Goal: Transaction & Acquisition: Obtain resource

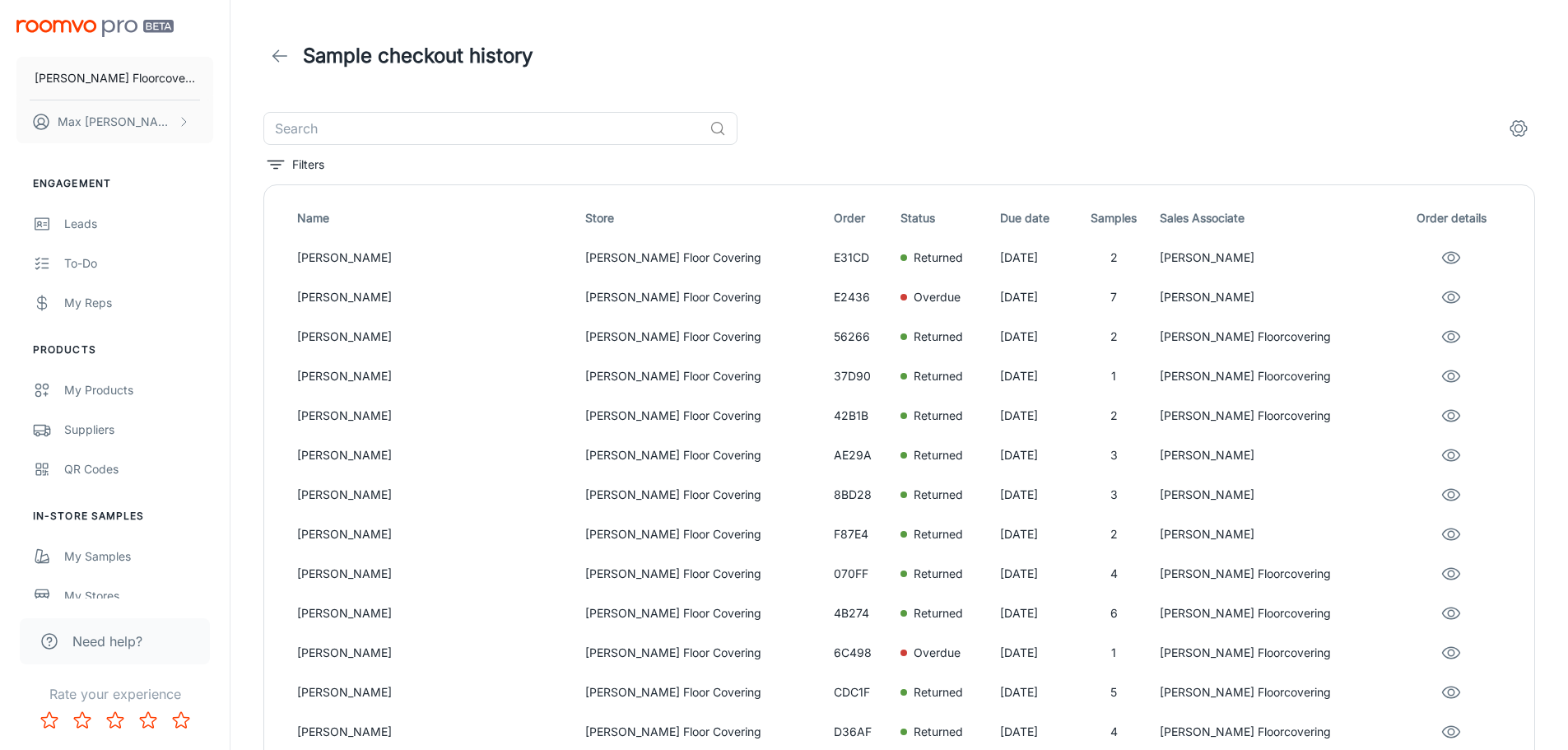
click at [84, 28] on img "scrollable content" at bounding box center [94, 28] width 157 height 17
click at [475, 305] on p "[PERSON_NAME]" at bounding box center [435, 297] width 275 height 18
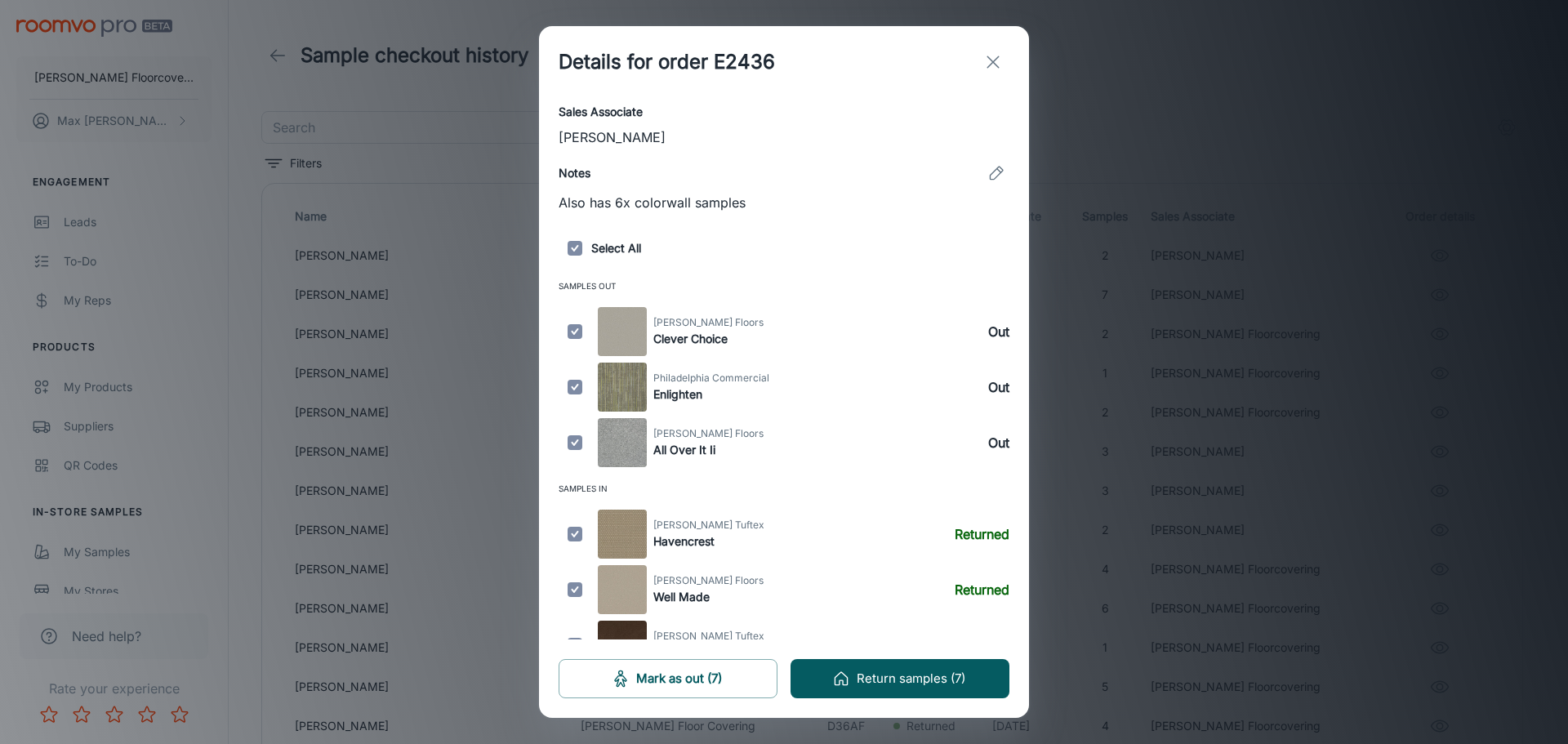
scroll to position [412, 0]
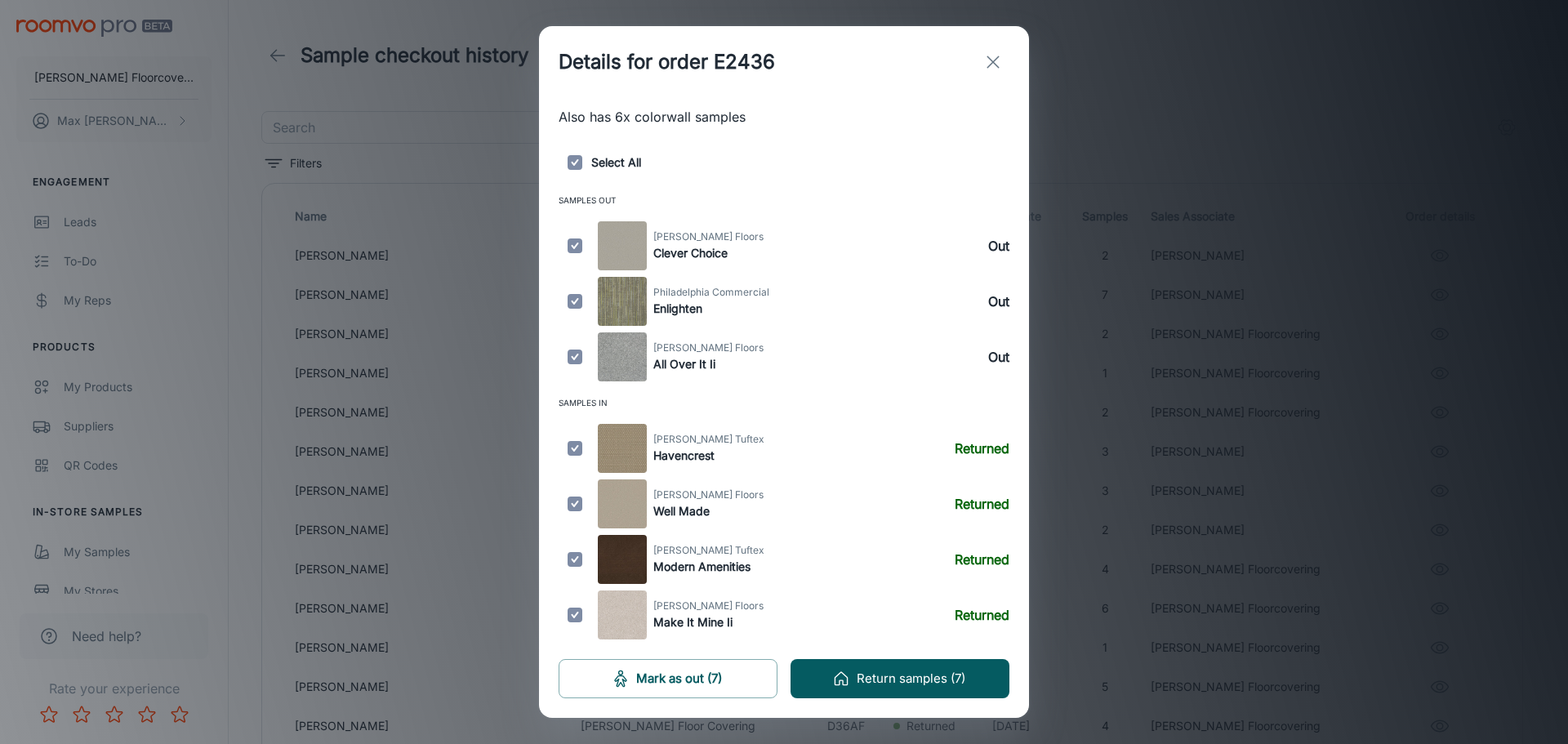
click at [986, 76] on button "exit" at bounding box center [993, 62] width 32 height 32
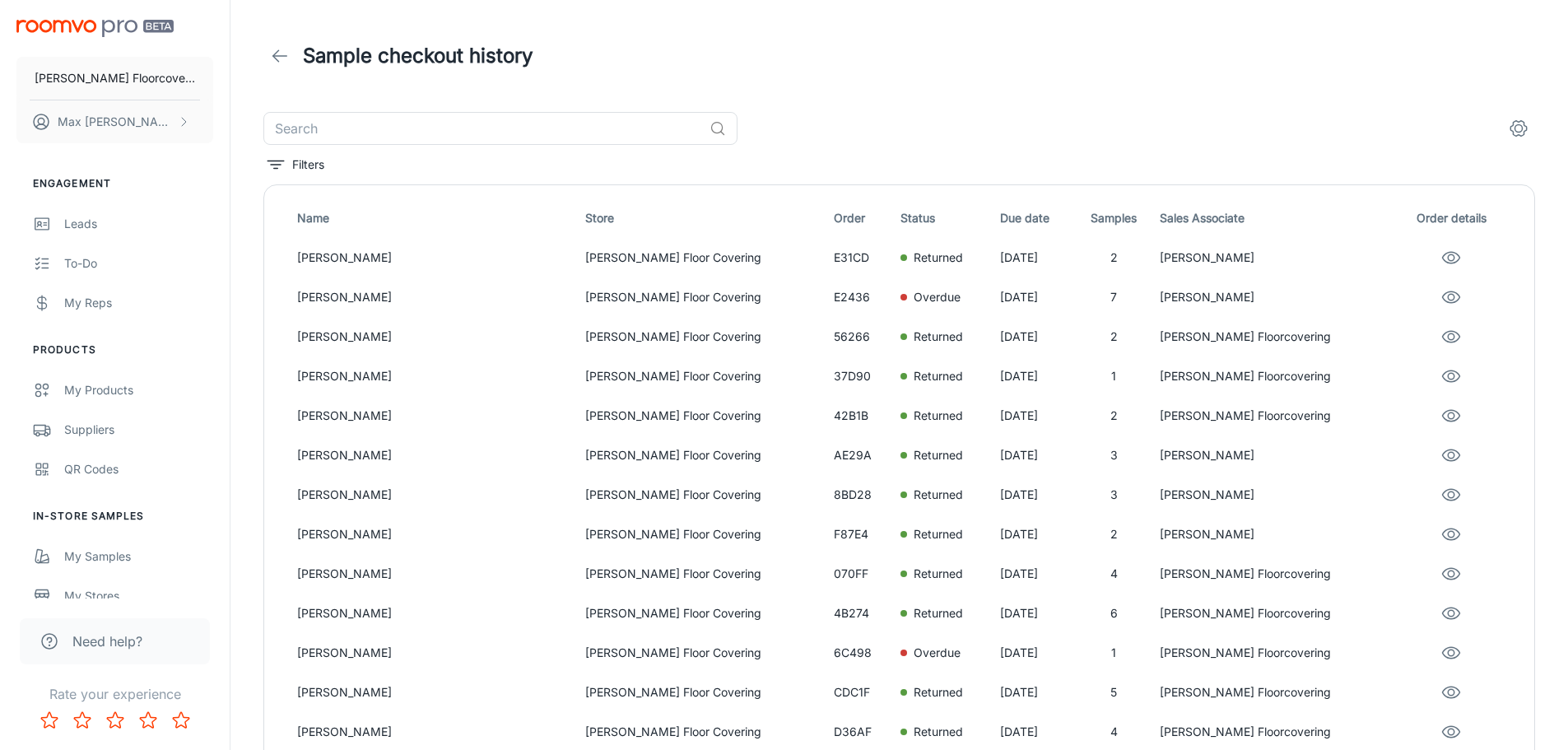
click at [898, 101] on header "Sample checkout history" at bounding box center [899, 55] width 1311 height 112
click at [109, 563] on div "My Samples" at bounding box center [139, 556] width 149 height 18
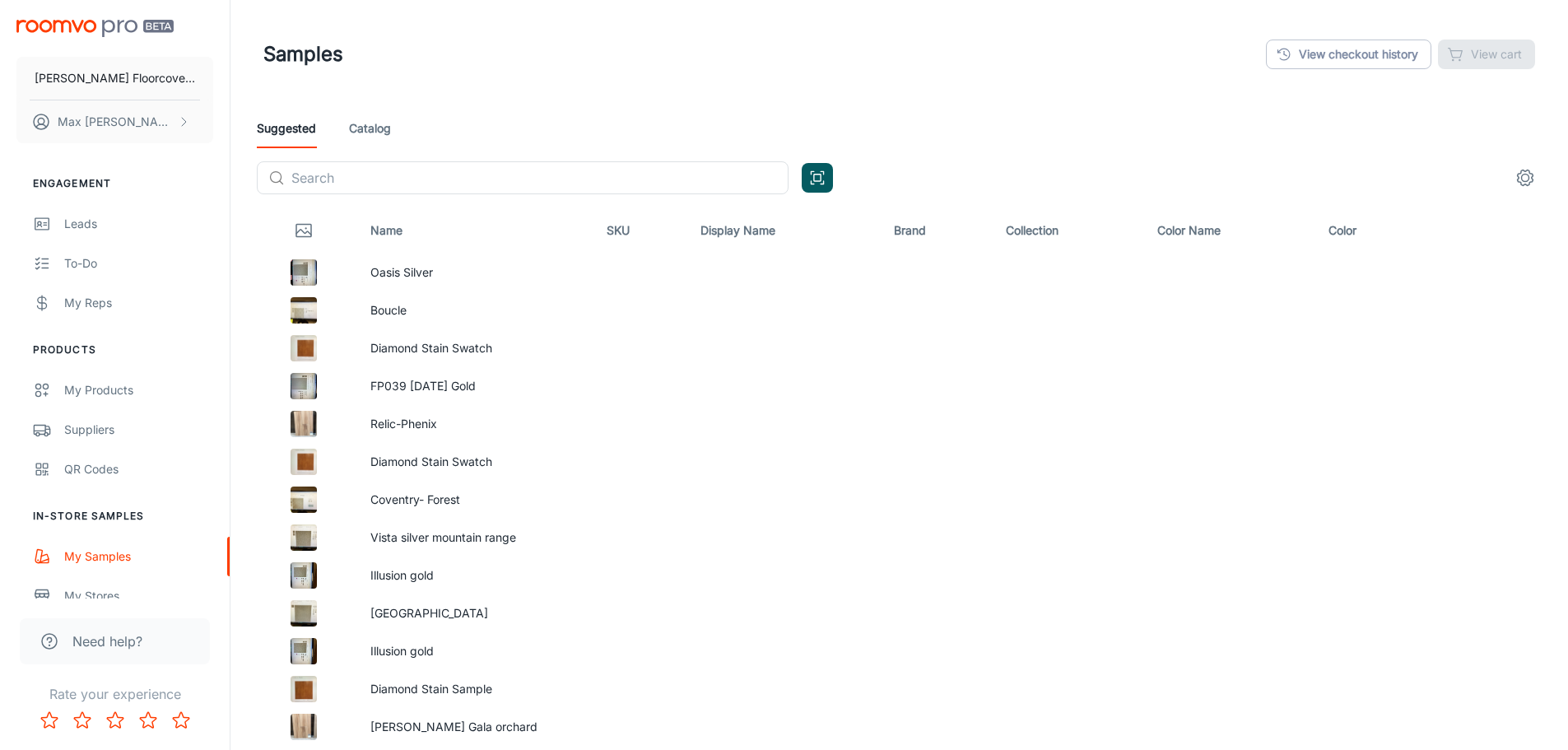
click at [372, 135] on link "Catalog" at bounding box center [370, 129] width 42 height 40
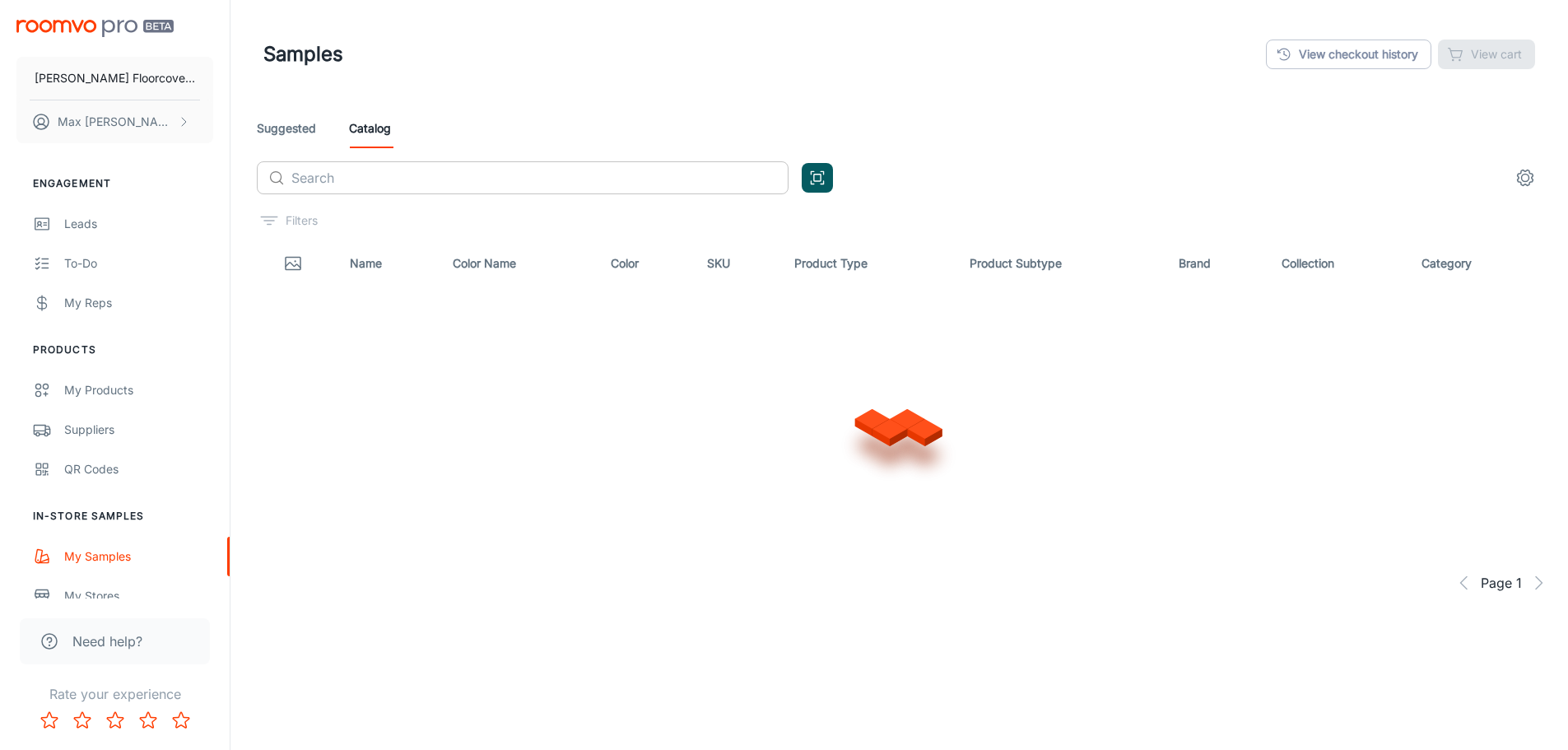
click at [372, 180] on input "text" at bounding box center [540, 178] width 497 height 33
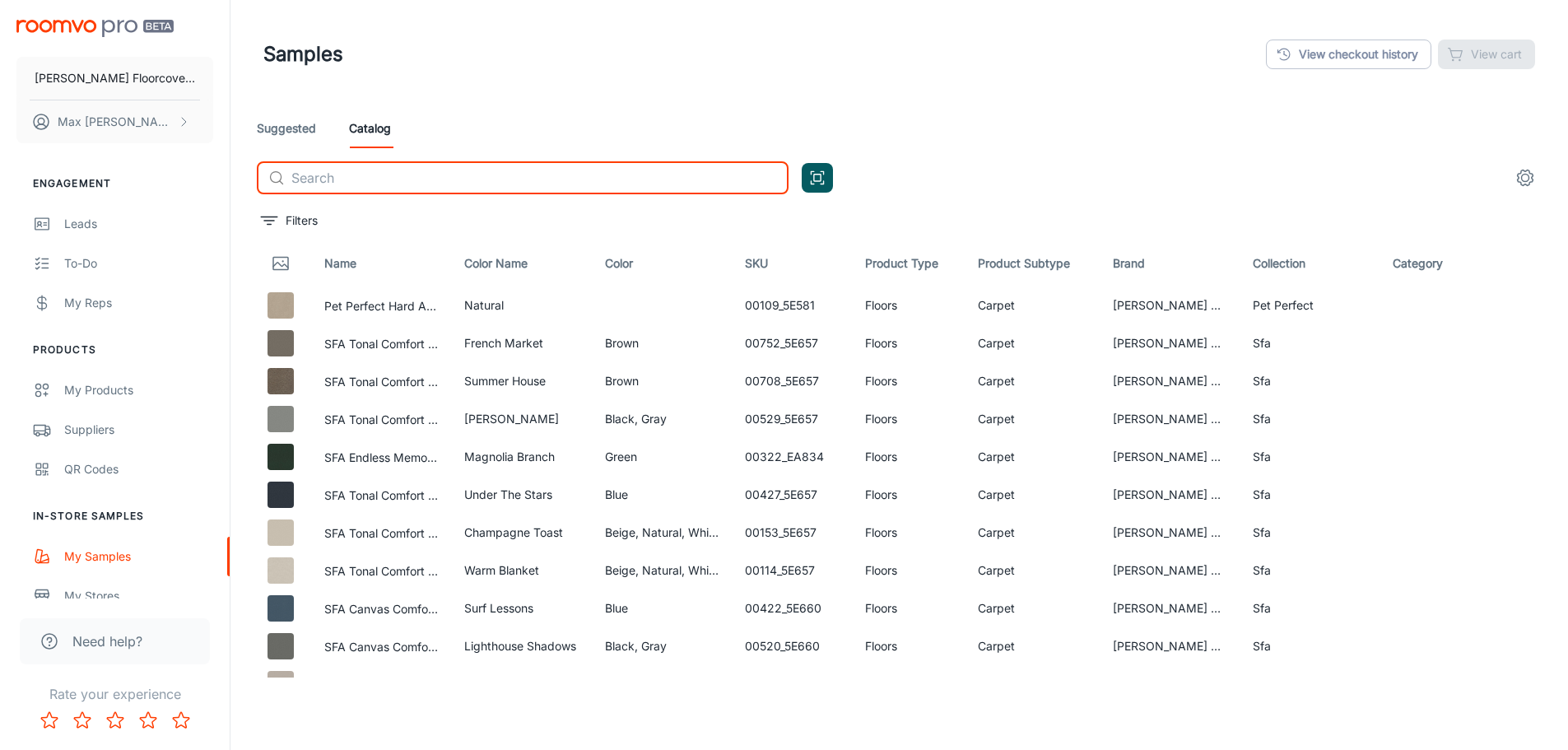
click at [475, 179] on input "text" at bounding box center [540, 178] width 497 height 33
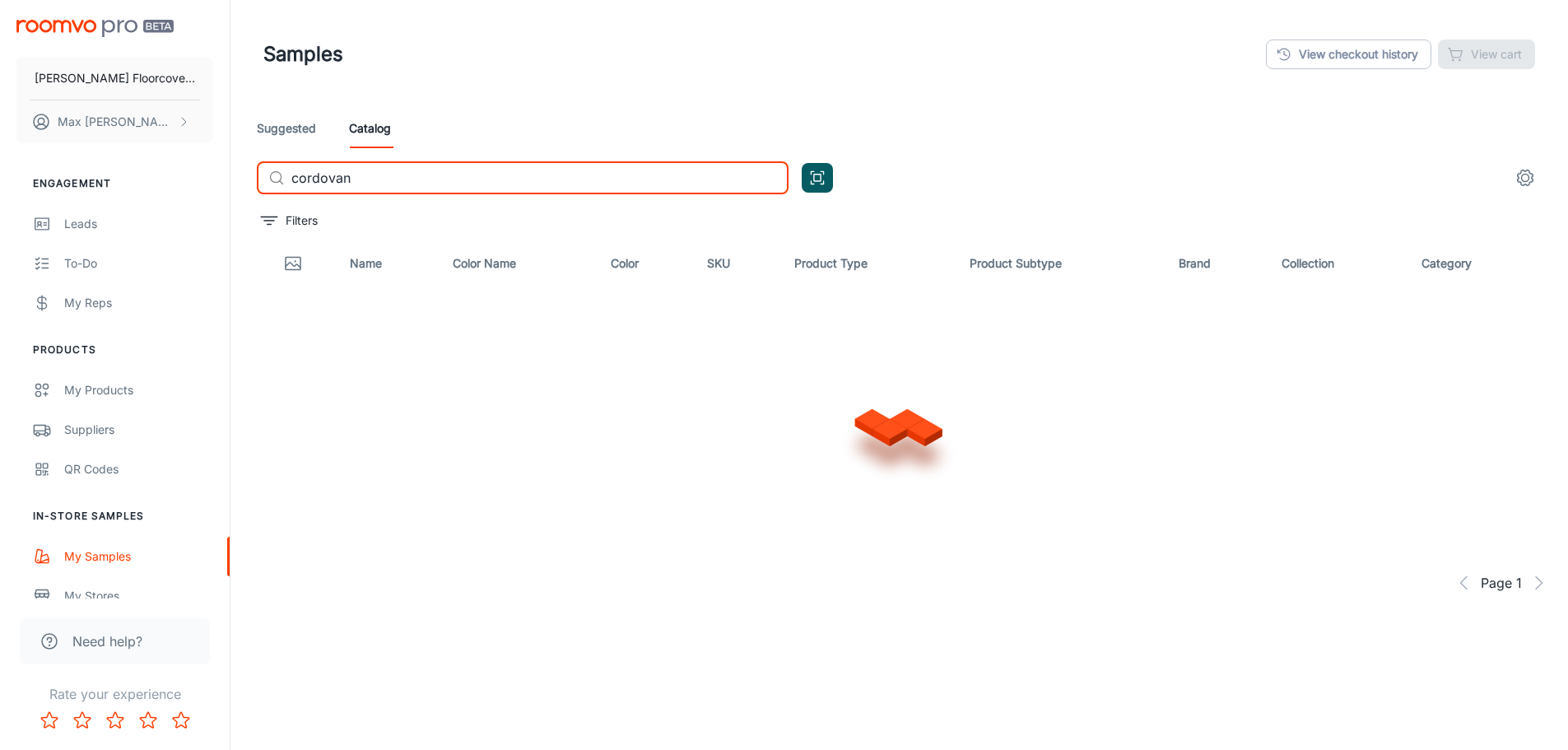
type input "cordovan"
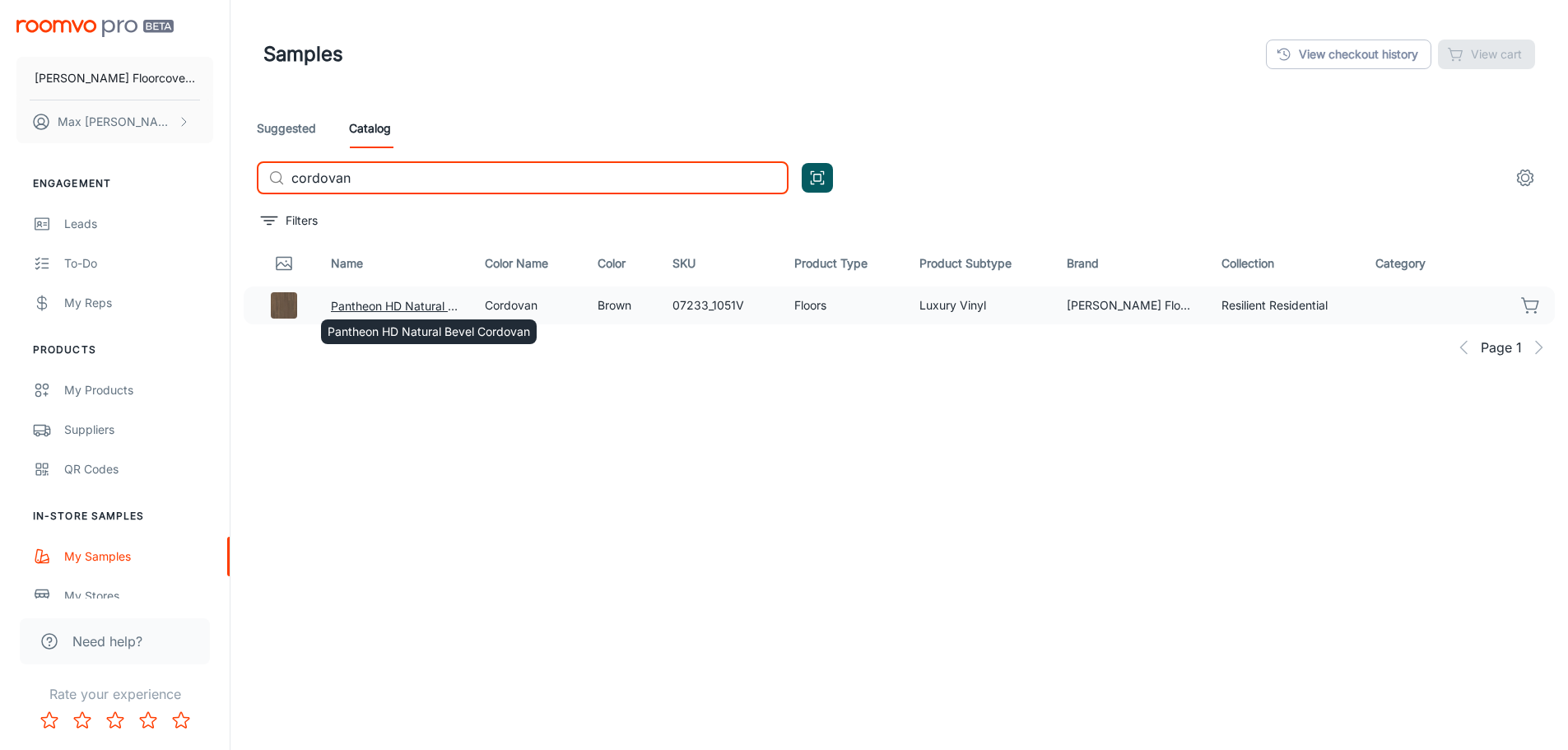
click at [411, 316] on div "Pantheon HD Natural Bevel Cordovan" at bounding box center [428, 326] width 219 height 38
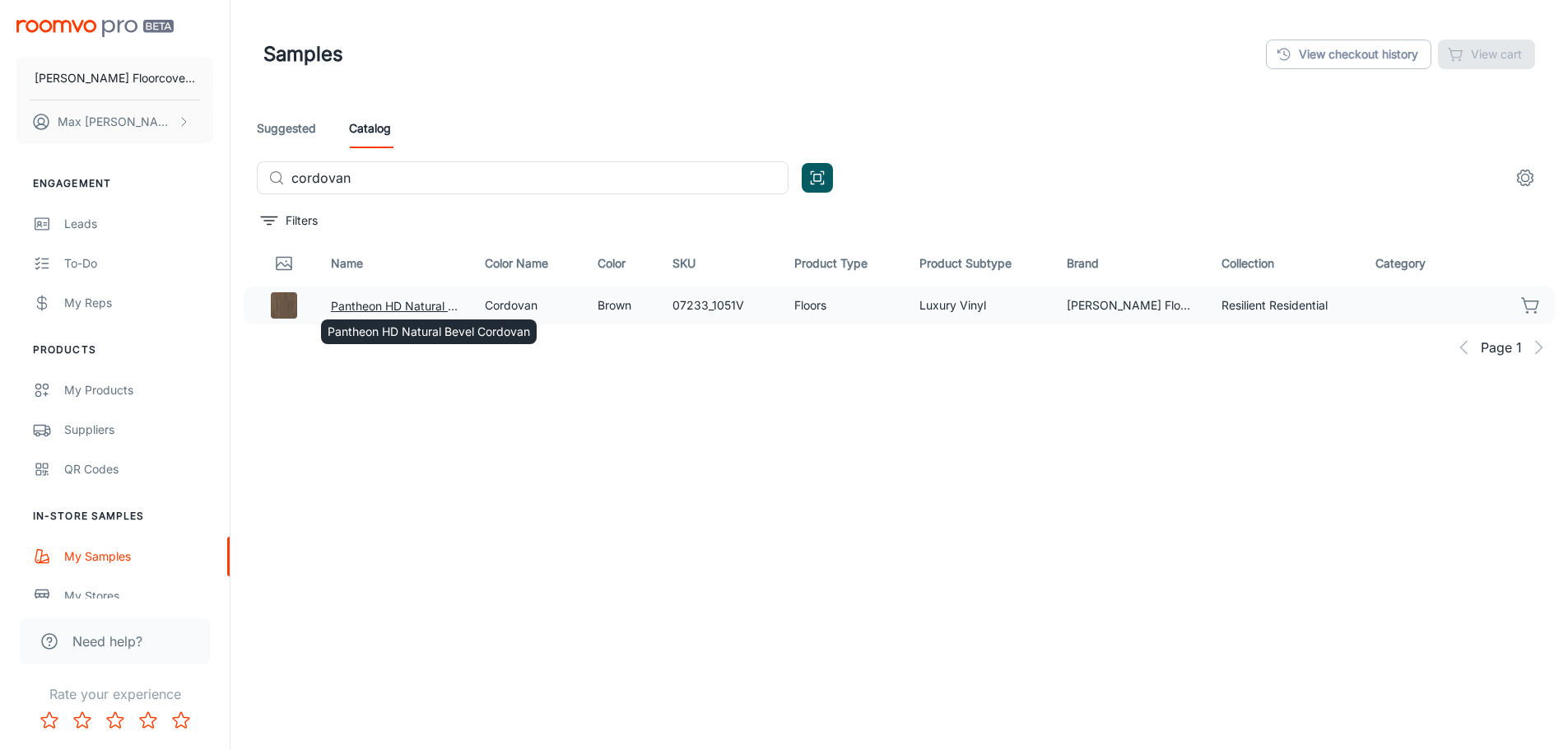
click at [413, 301] on button "Pantheon HD Natural Bevel Cordovan" at bounding box center [395, 307] width 128 height 18
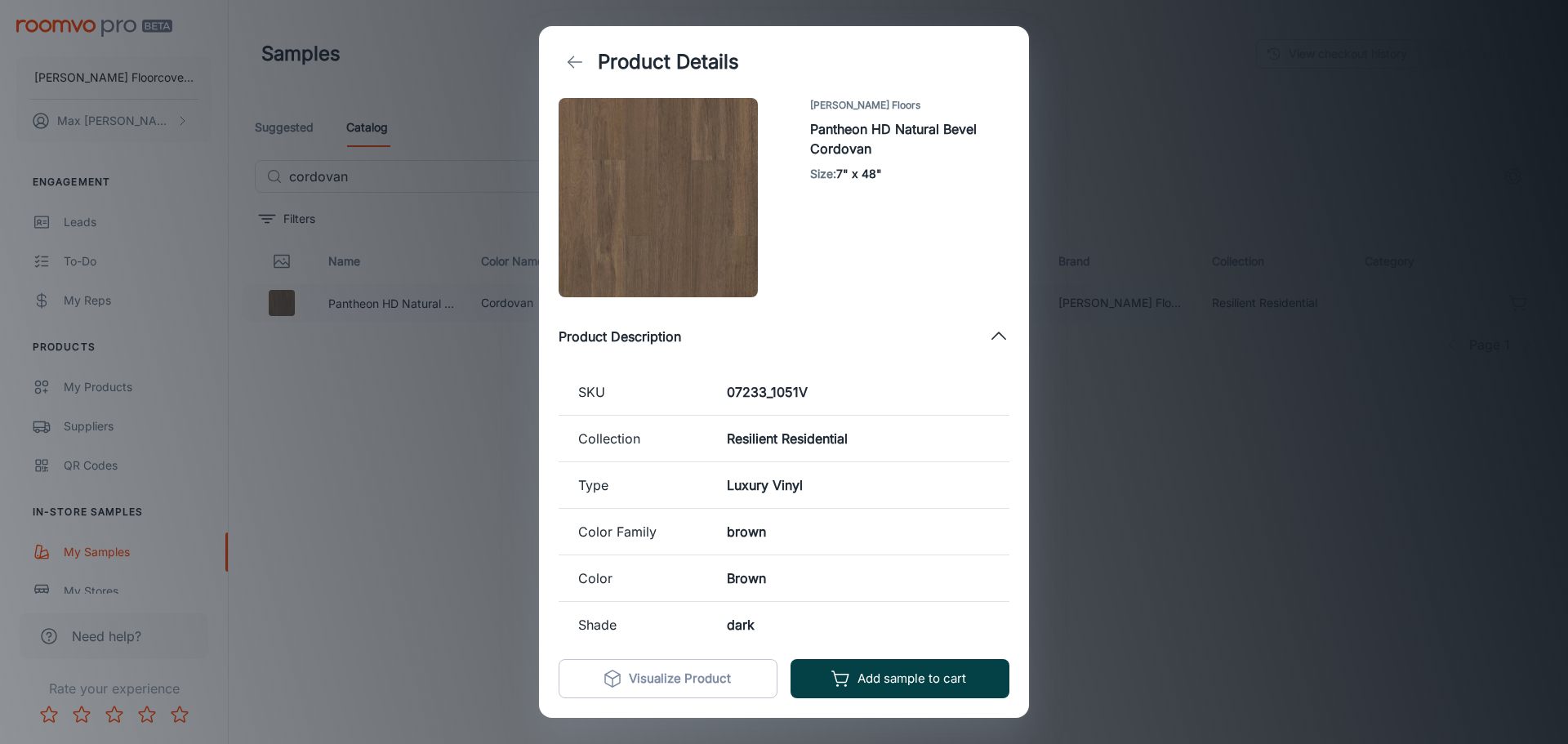
click at [946, 674] on button "Add sample to cart" at bounding box center [899, 678] width 219 height 40
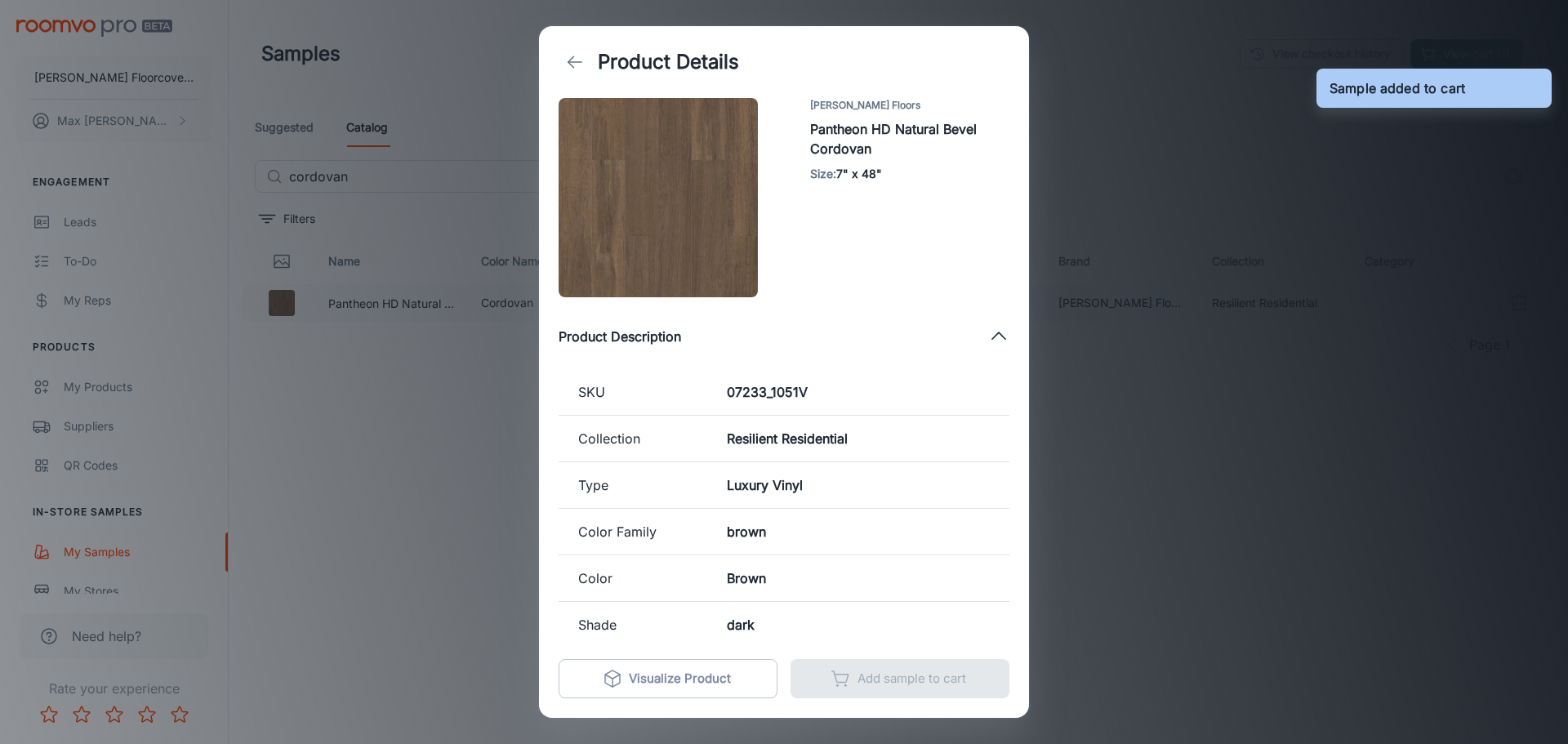
click at [356, 418] on div "Product Details [PERSON_NAME] Floors Pantheon HD Natural Bevel Cordovan Size : …" at bounding box center [784, 372] width 1568 height 744
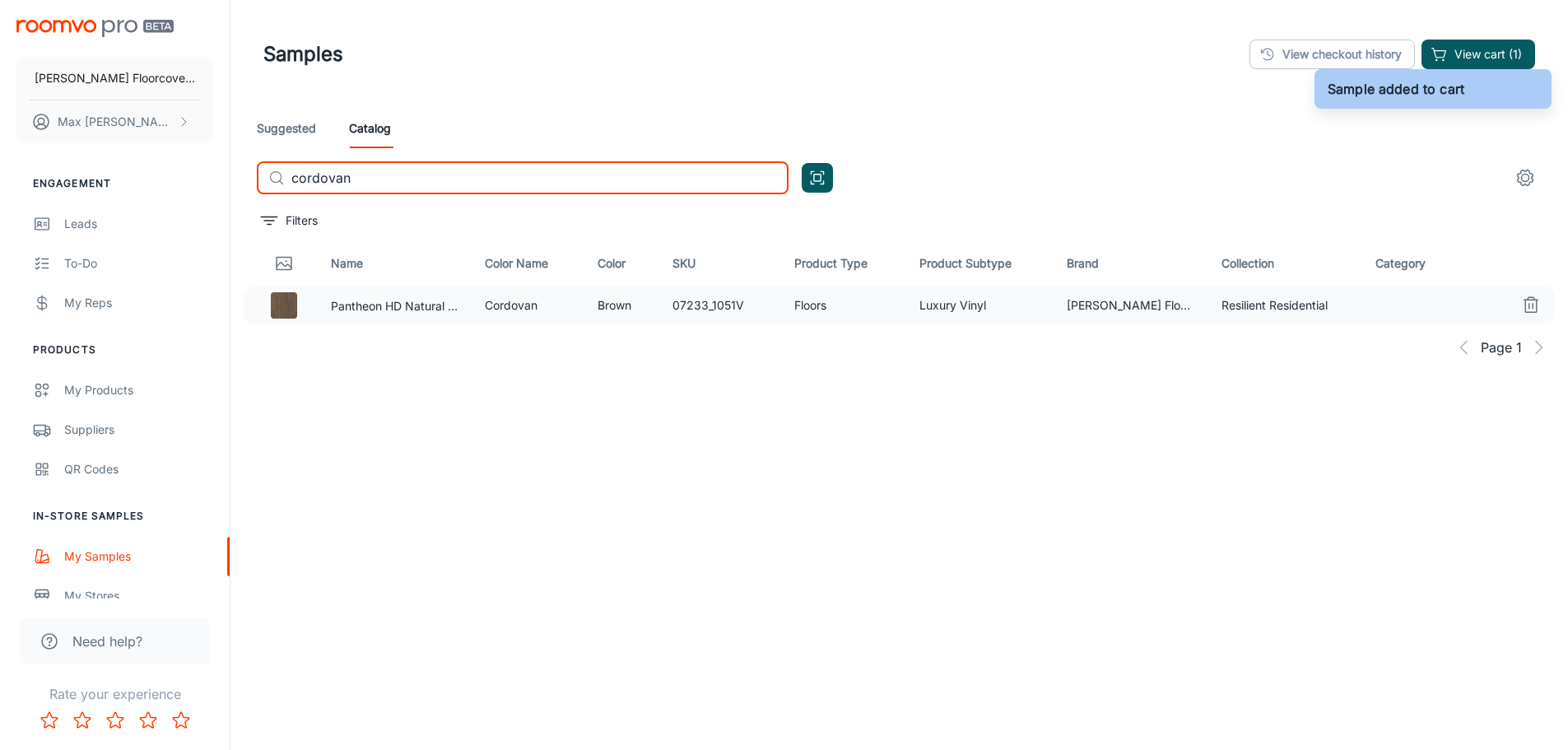
click at [422, 180] on input "cordovan" at bounding box center [540, 178] width 497 height 33
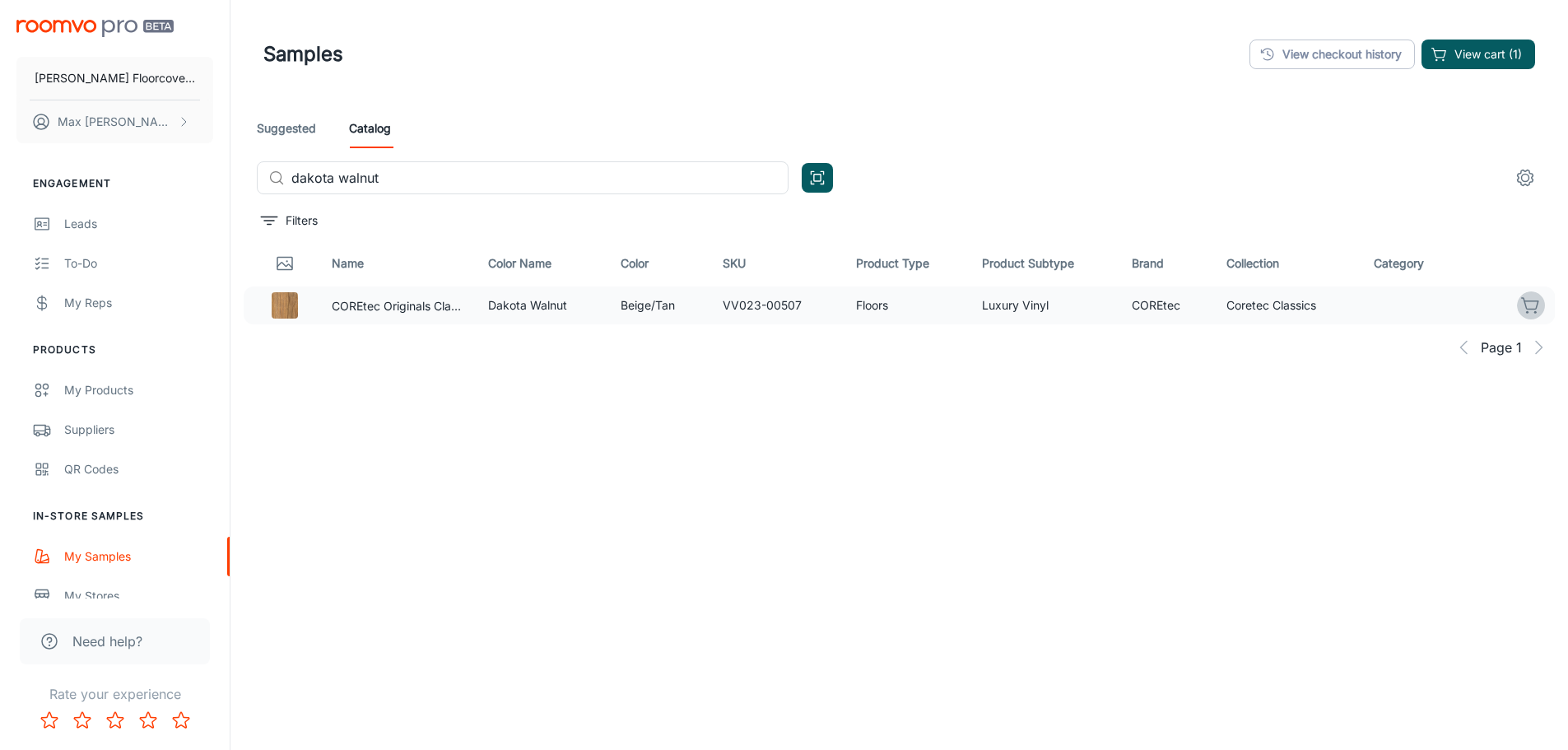
click at [1536, 305] on icon "button" at bounding box center [1532, 306] width 20 height 20
click at [594, 180] on input "dakota walnut" at bounding box center [540, 178] width 497 height 33
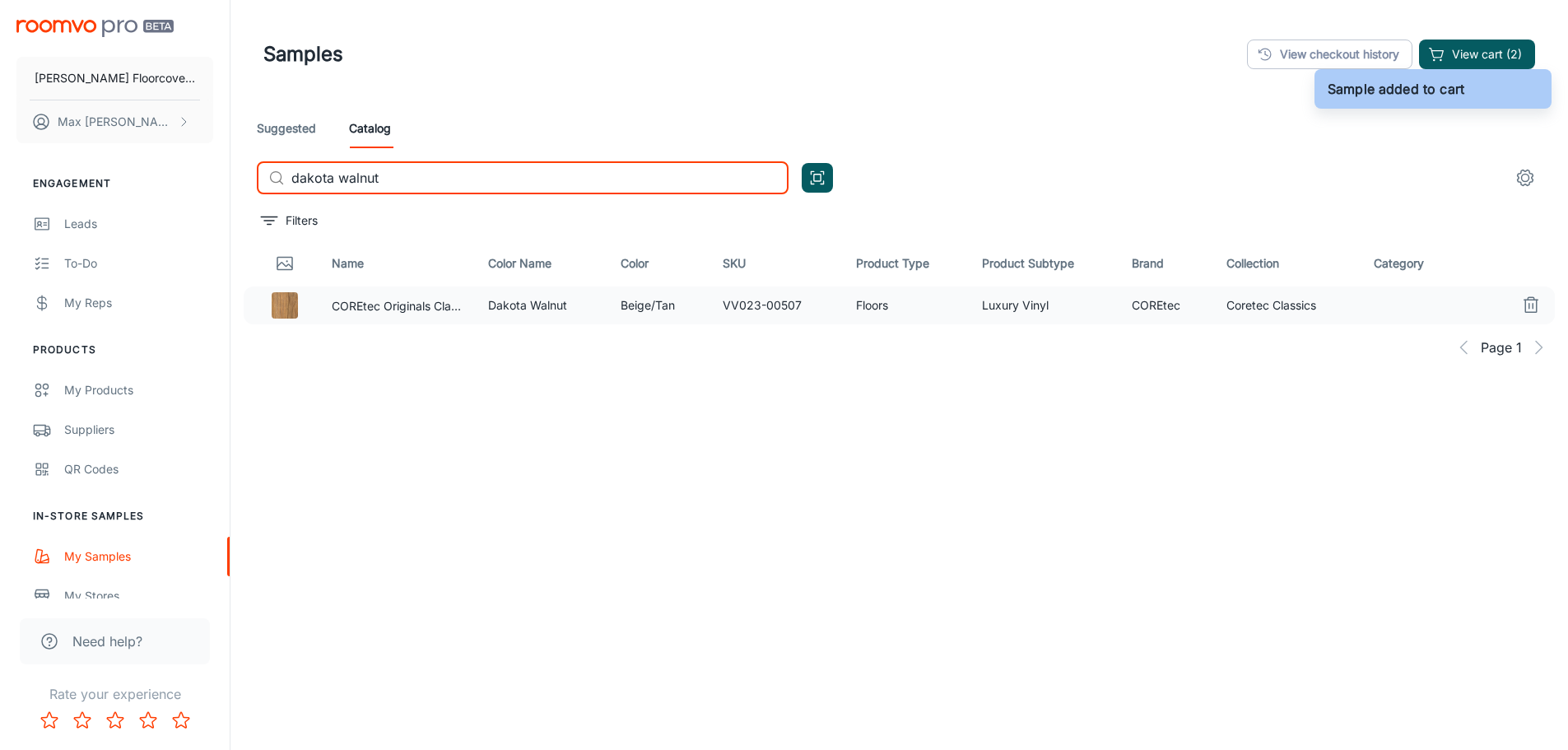
click at [594, 180] on input "dakota walnut" at bounding box center [540, 178] width 497 height 33
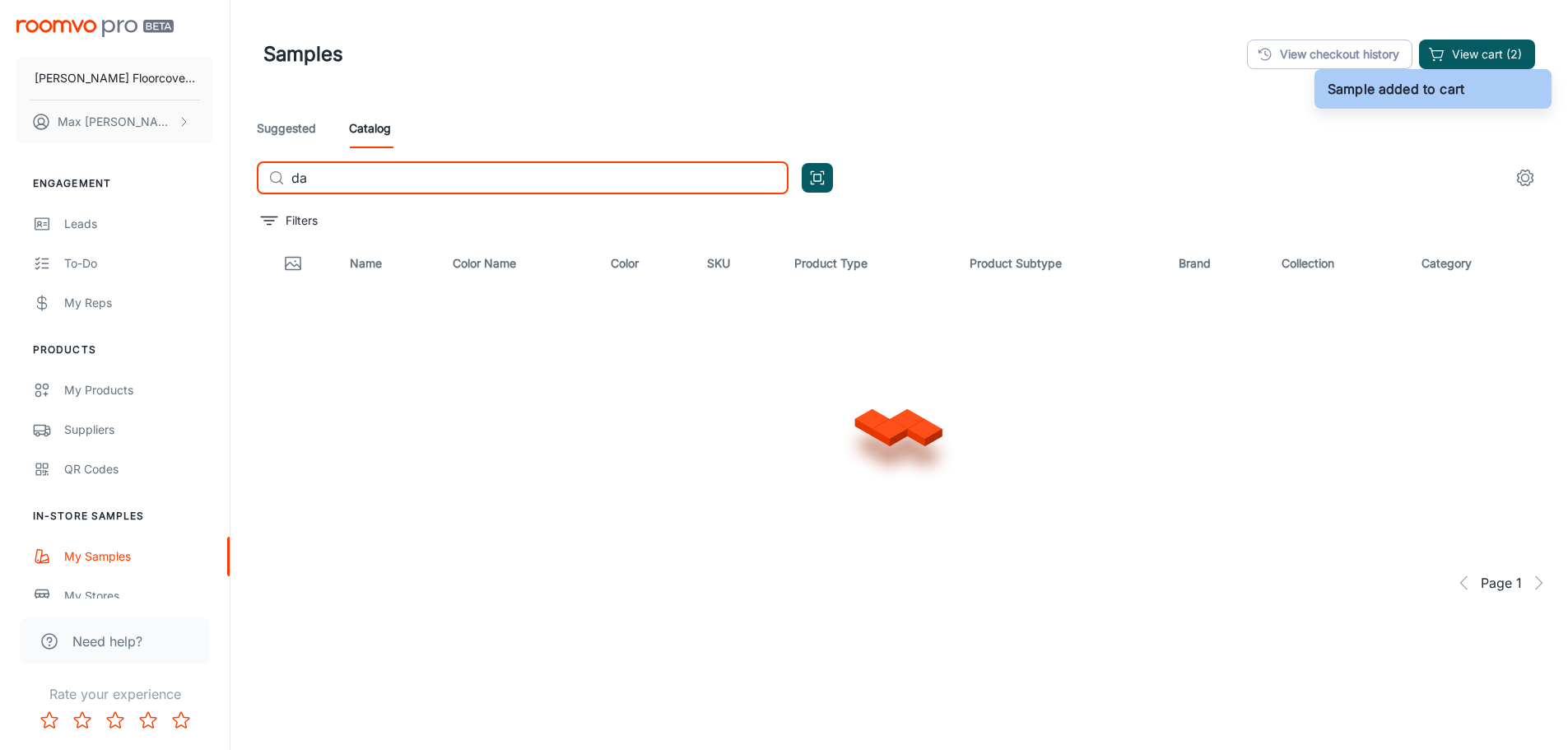
type input "d"
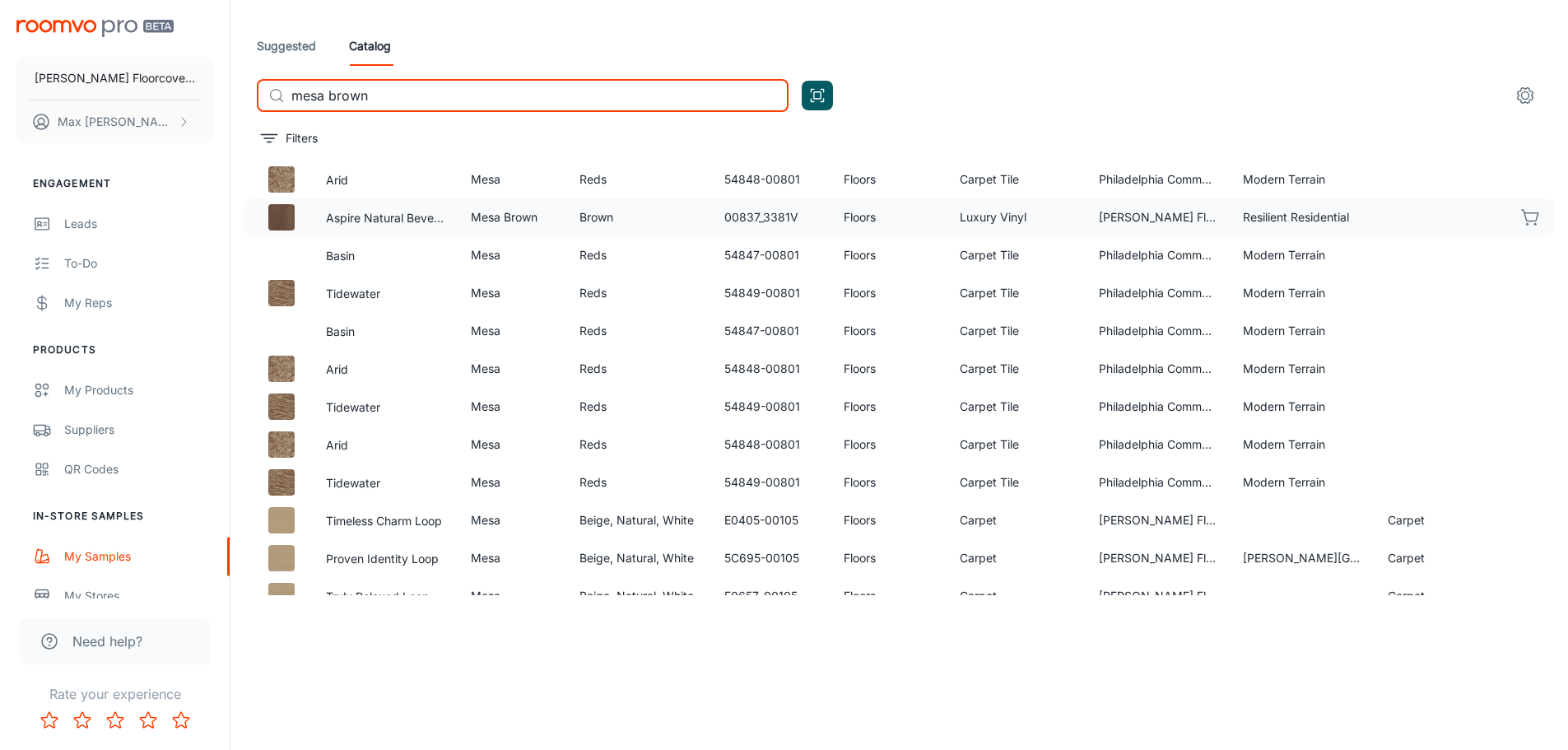
scroll to position [866, 0]
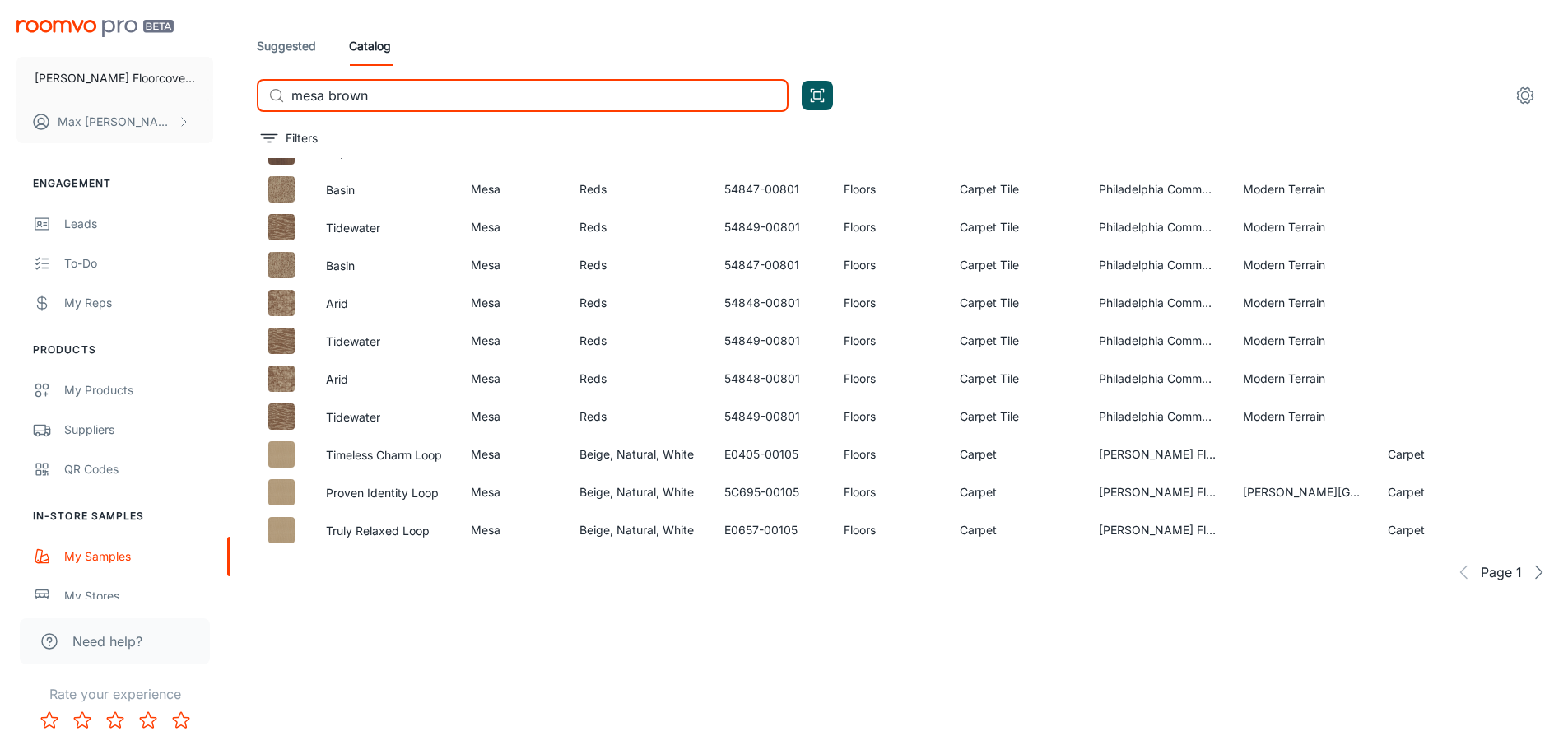
click at [436, 93] on input "mesa brown" at bounding box center [540, 95] width 497 height 33
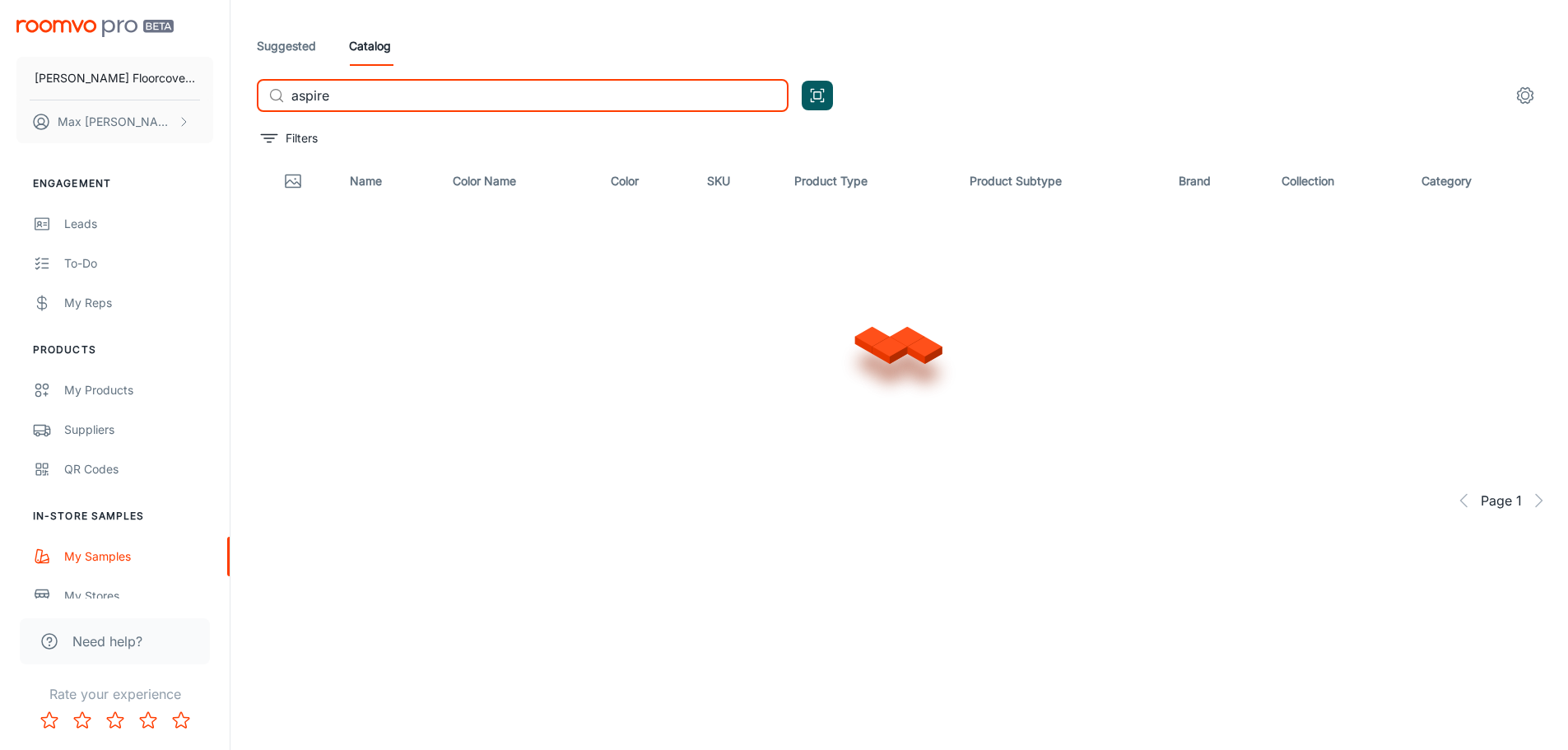
scroll to position [0, 0]
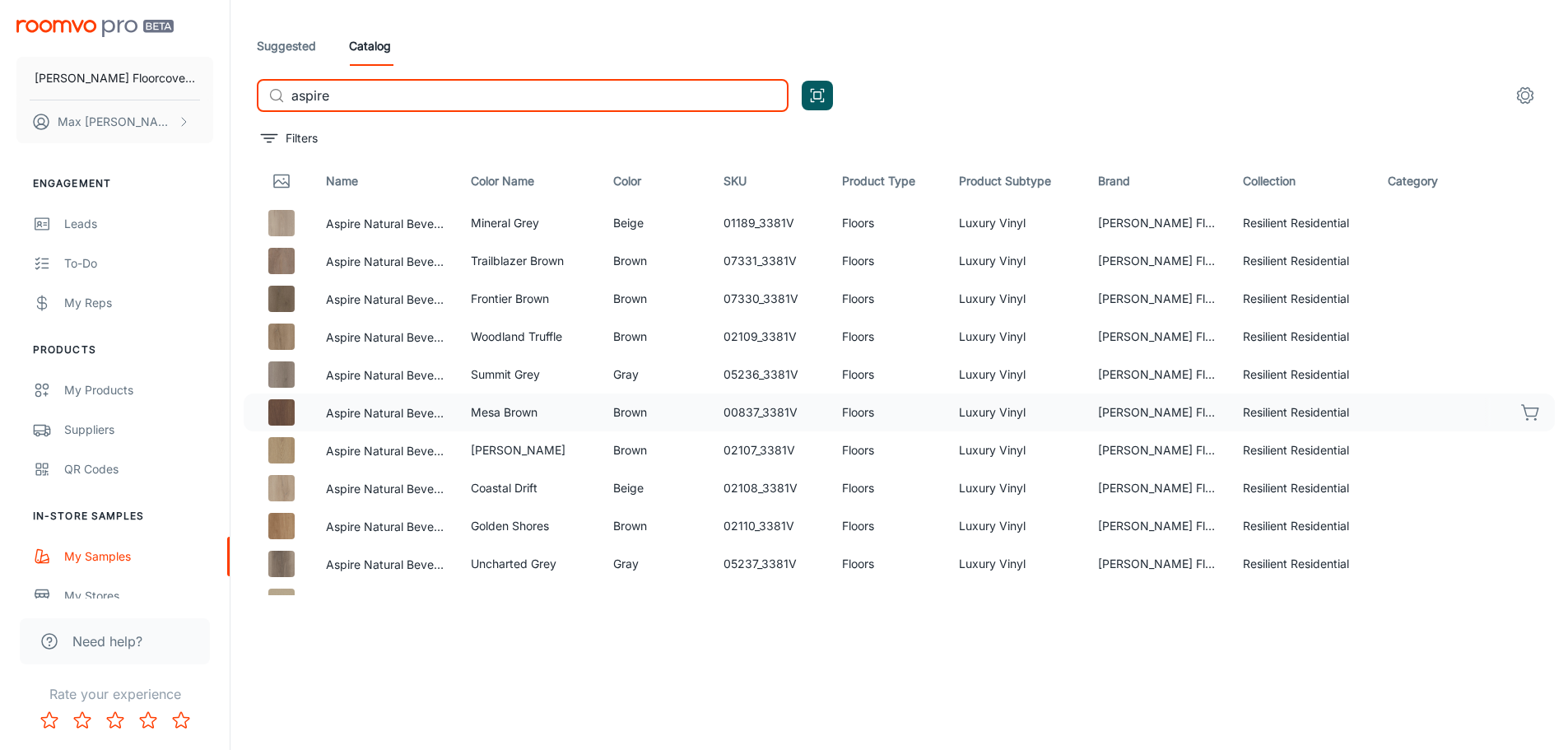
type input "aspire"
click at [1522, 411] on icon "button" at bounding box center [1532, 413] width 20 height 20
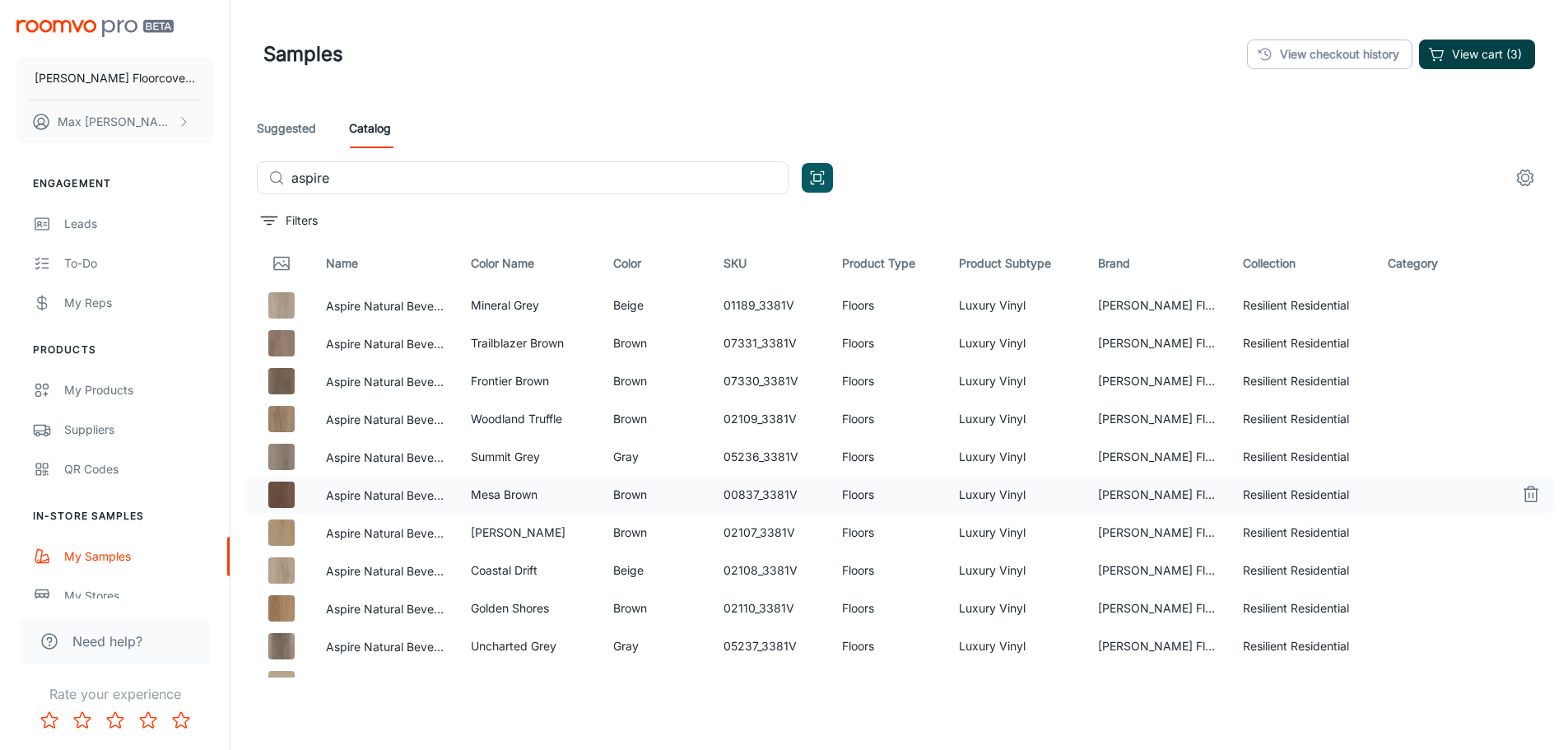
click at [1526, 47] on button "View cart (3)" at bounding box center [1477, 54] width 116 height 30
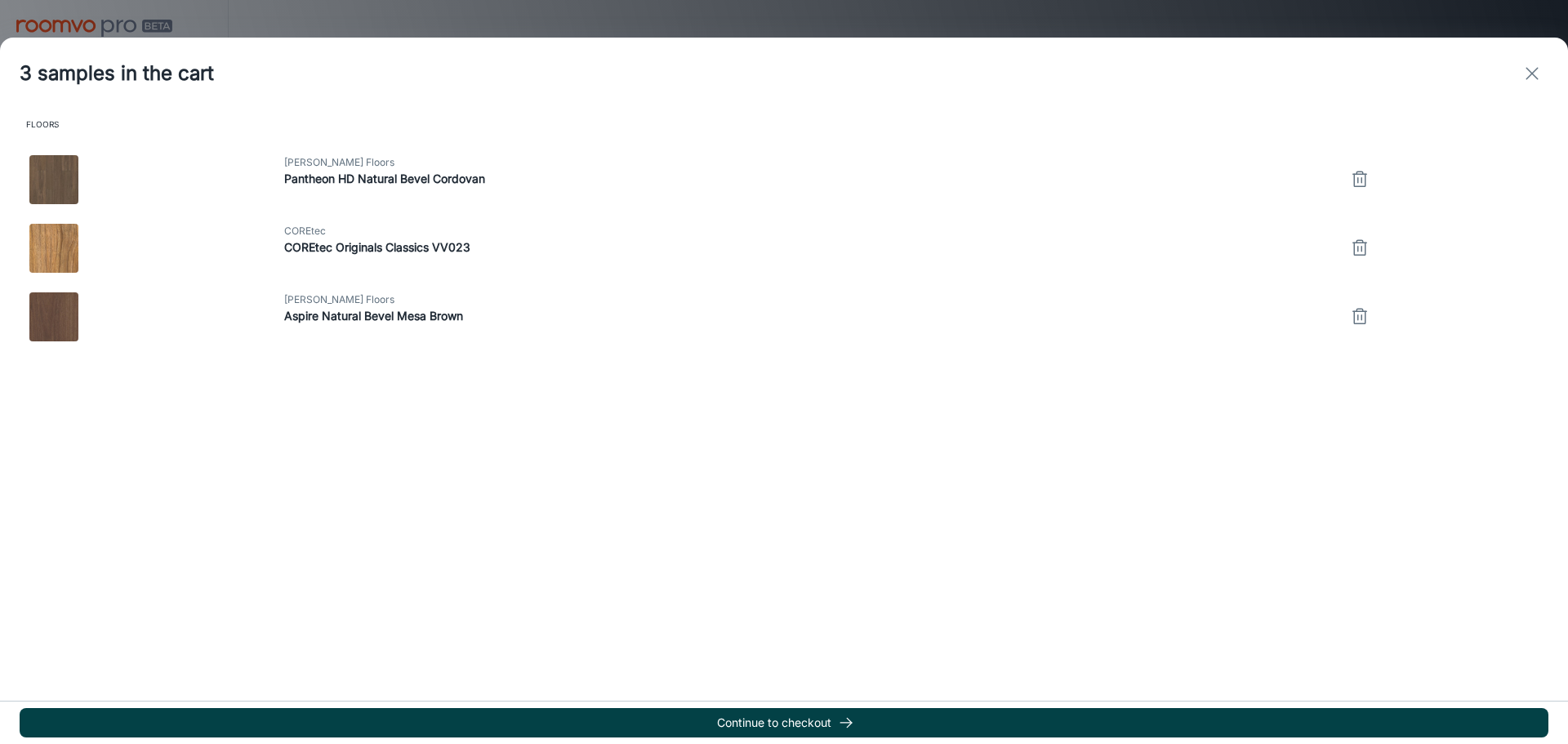
click at [663, 724] on button "Continue to checkout" at bounding box center [784, 722] width 1529 height 30
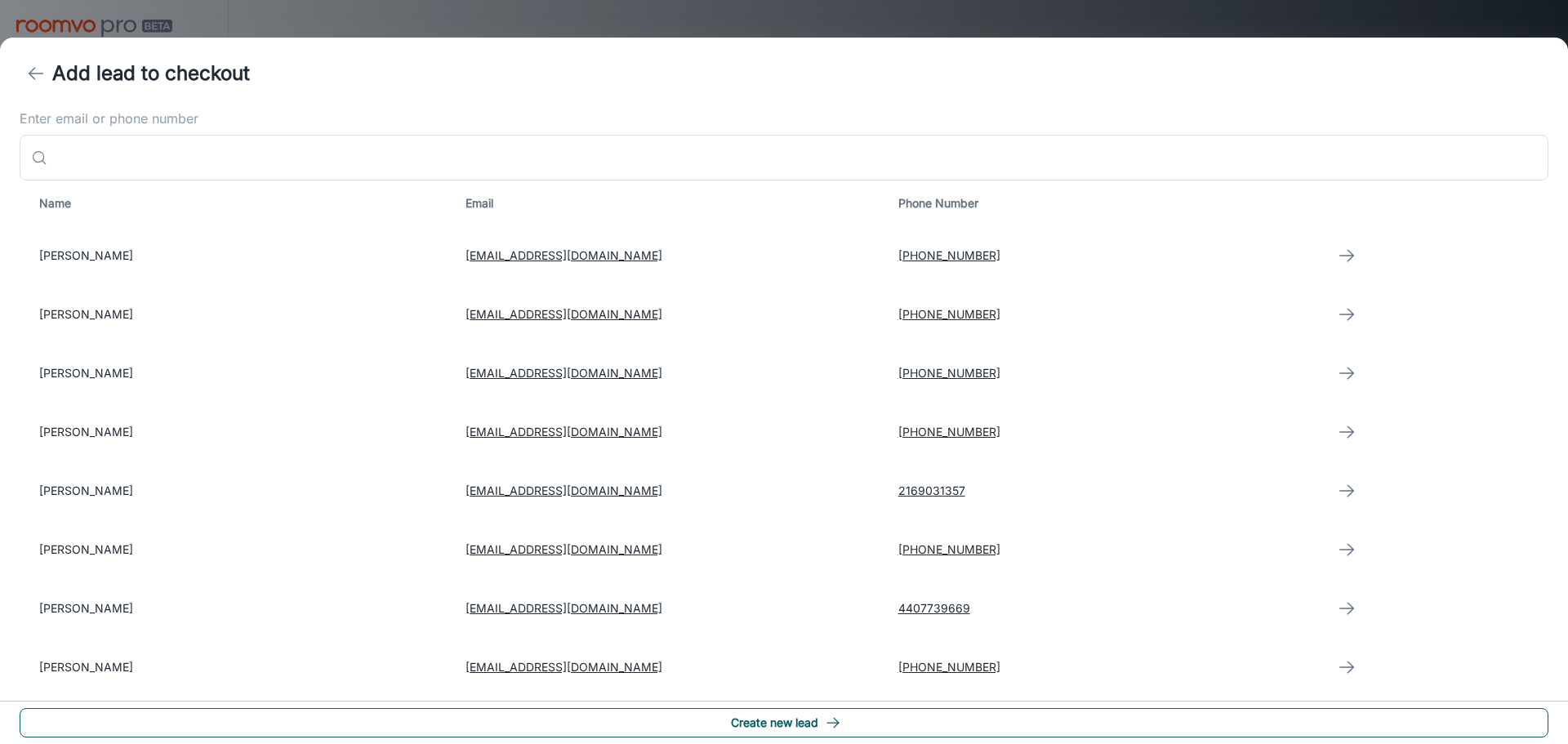
click at [808, 723] on button "Create new lead" at bounding box center [784, 722] width 1529 height 30
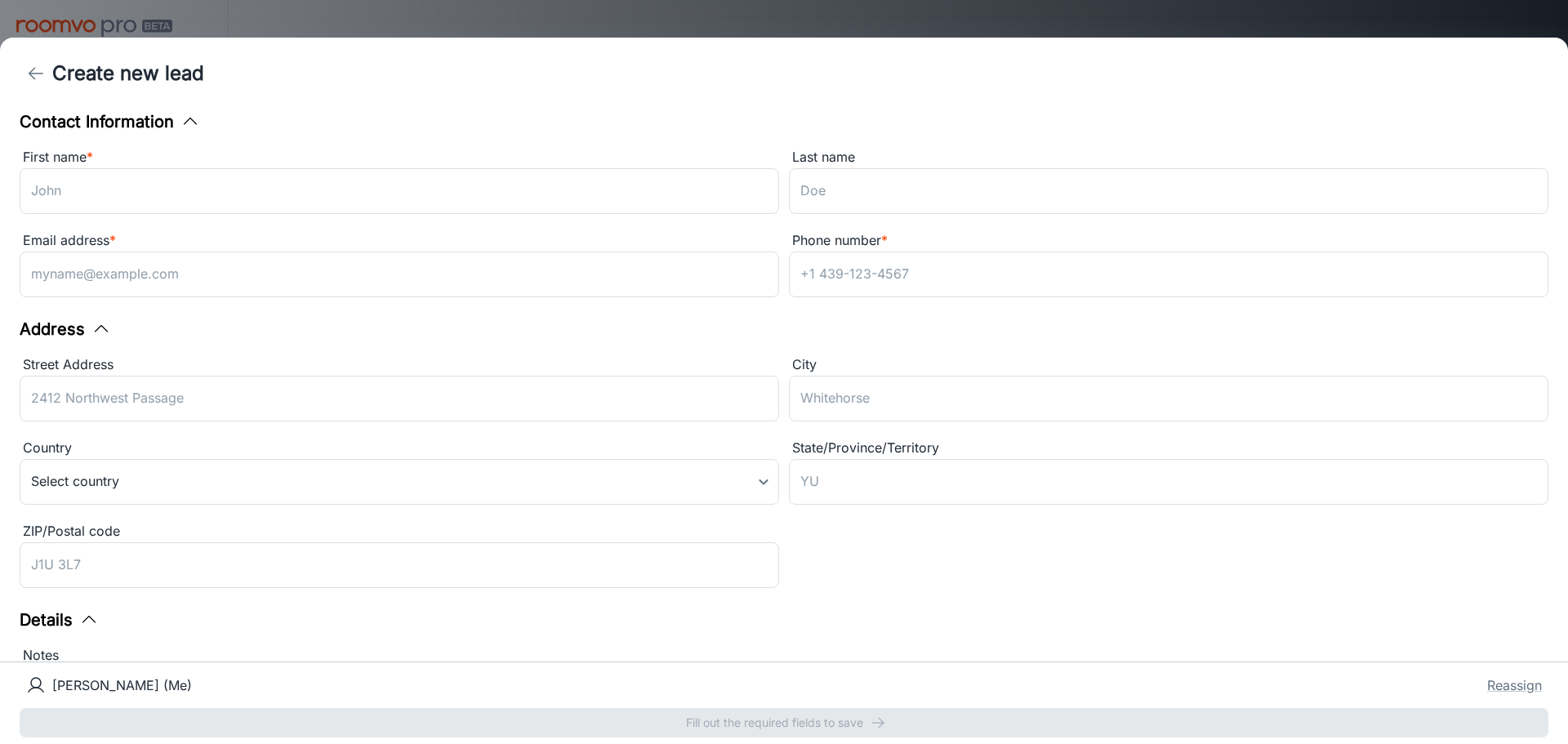
click at [348, 220] on div "Email address * ​" at bounding box center [394, 262] width 770 height 84
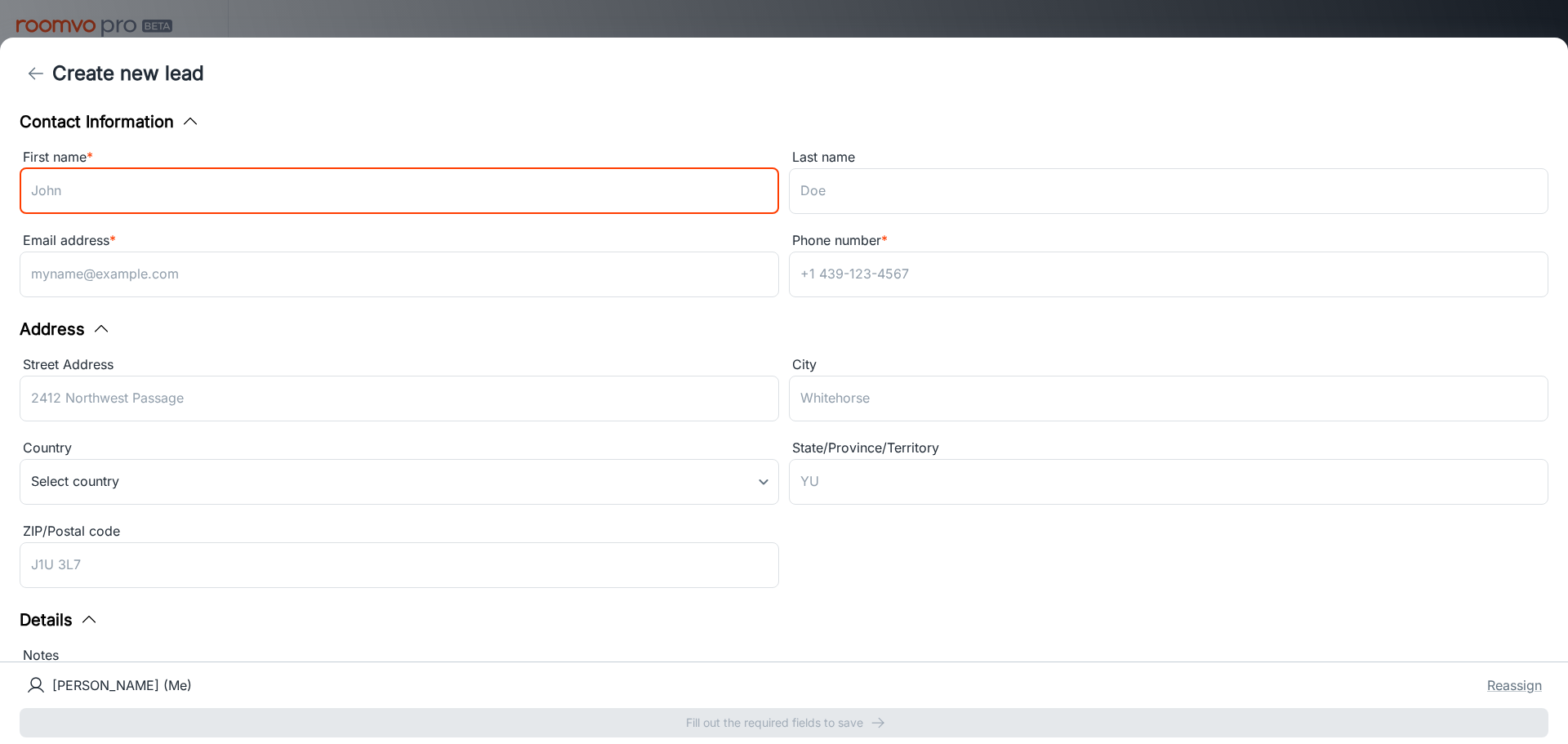
click at [356, 197] on input "First name *" at bounding box center [400, 191] width 760 height 46
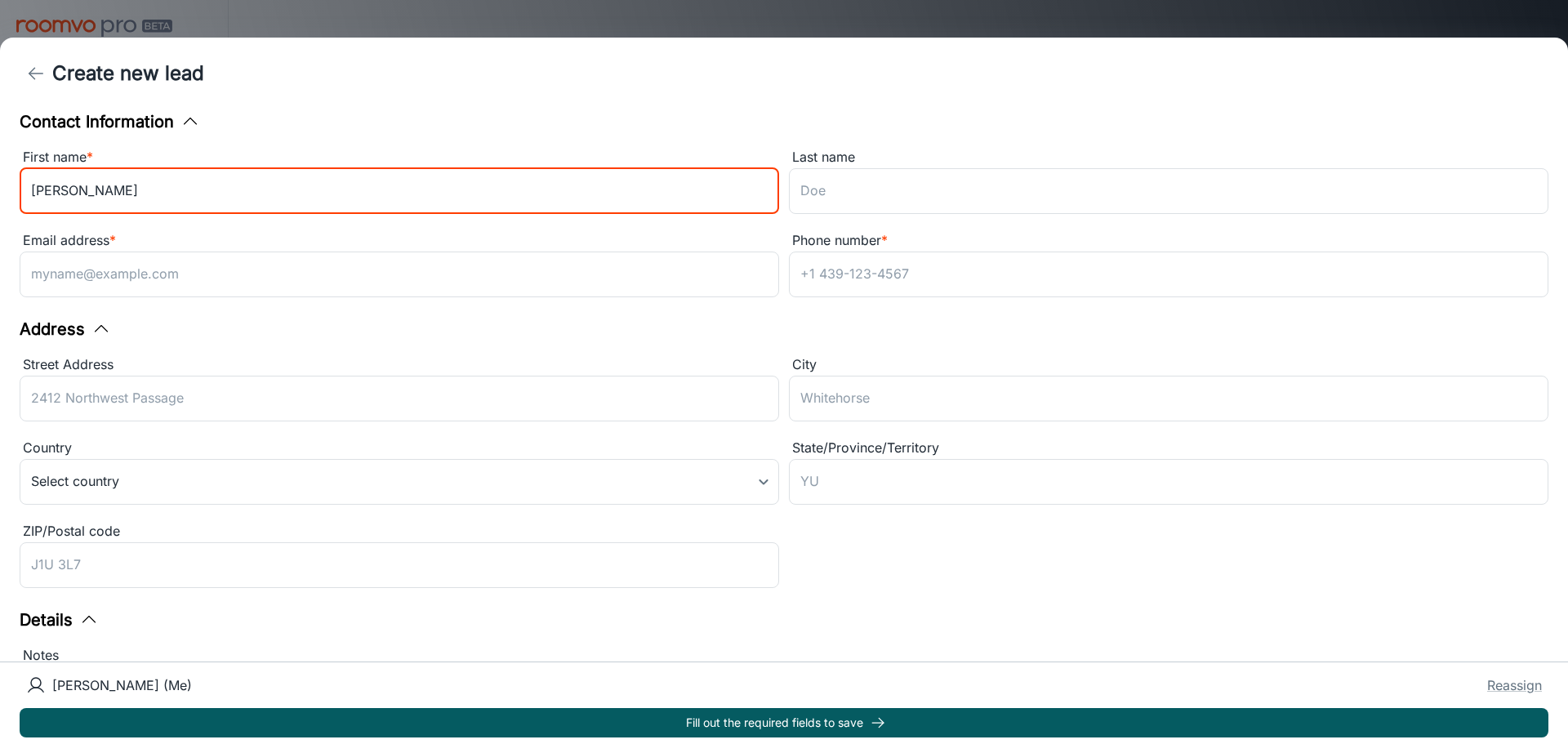
type input "[PERSON_NAME]"
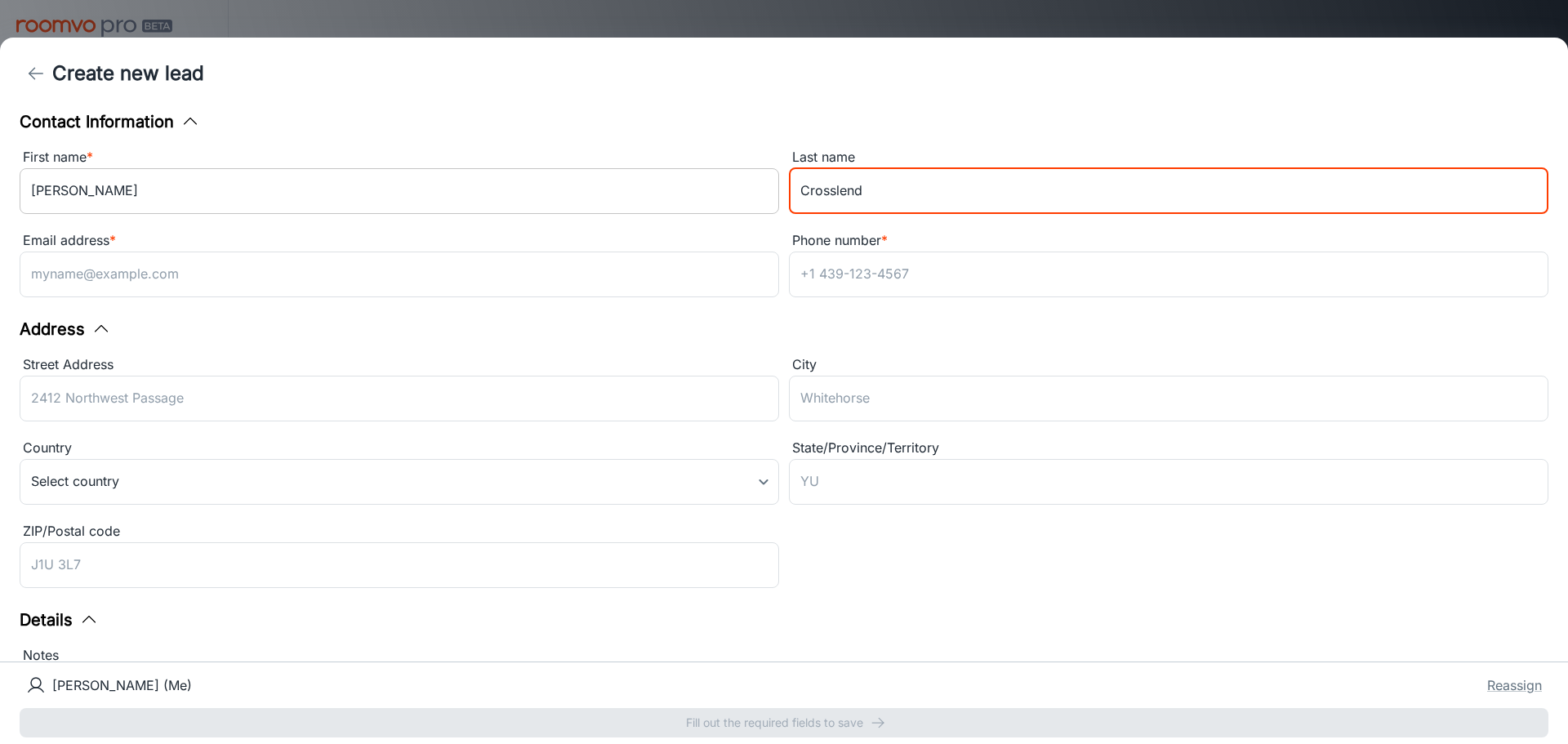
type input "Crosslend"
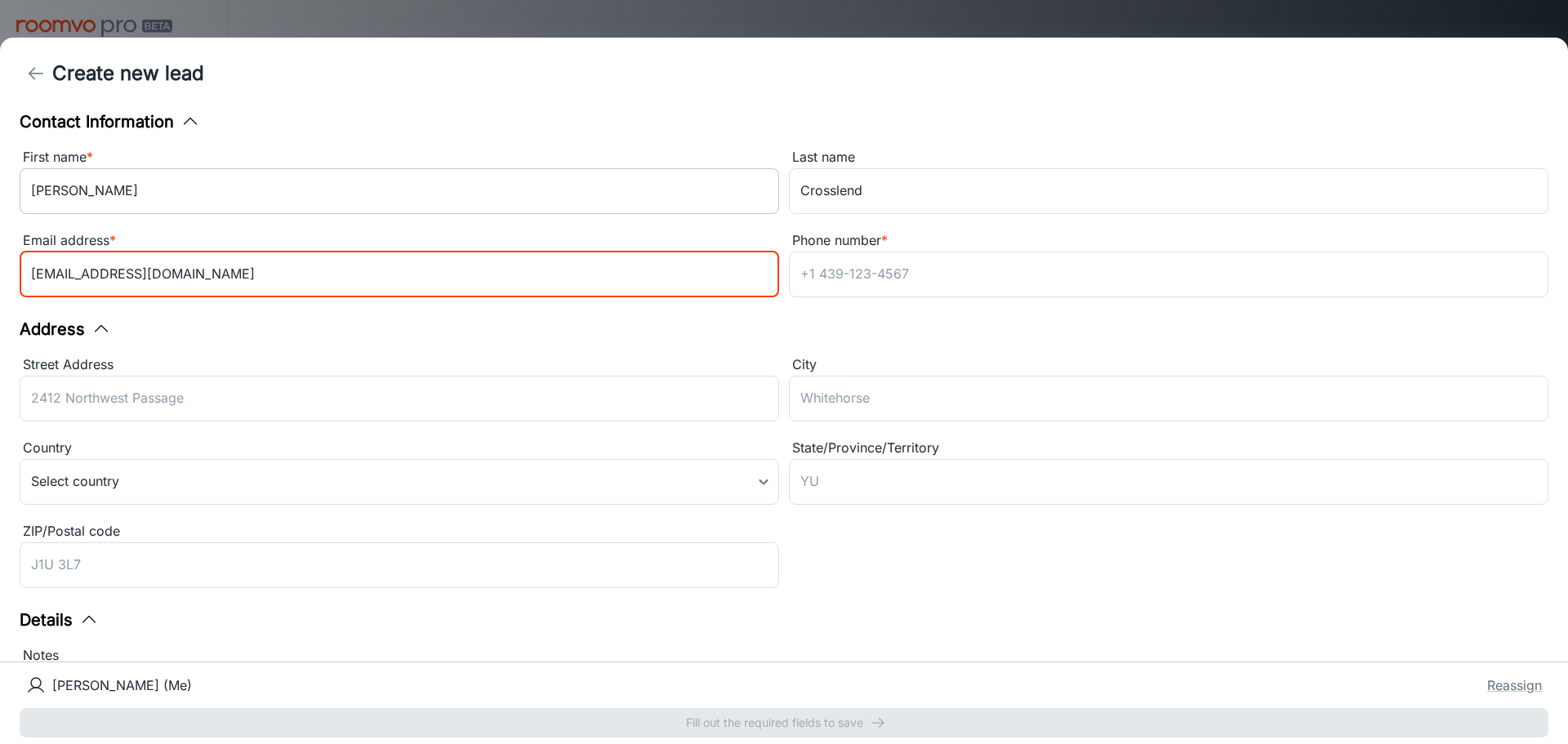
type input "[EMAIL_ADDRESS][DOMAIN_NAME]"
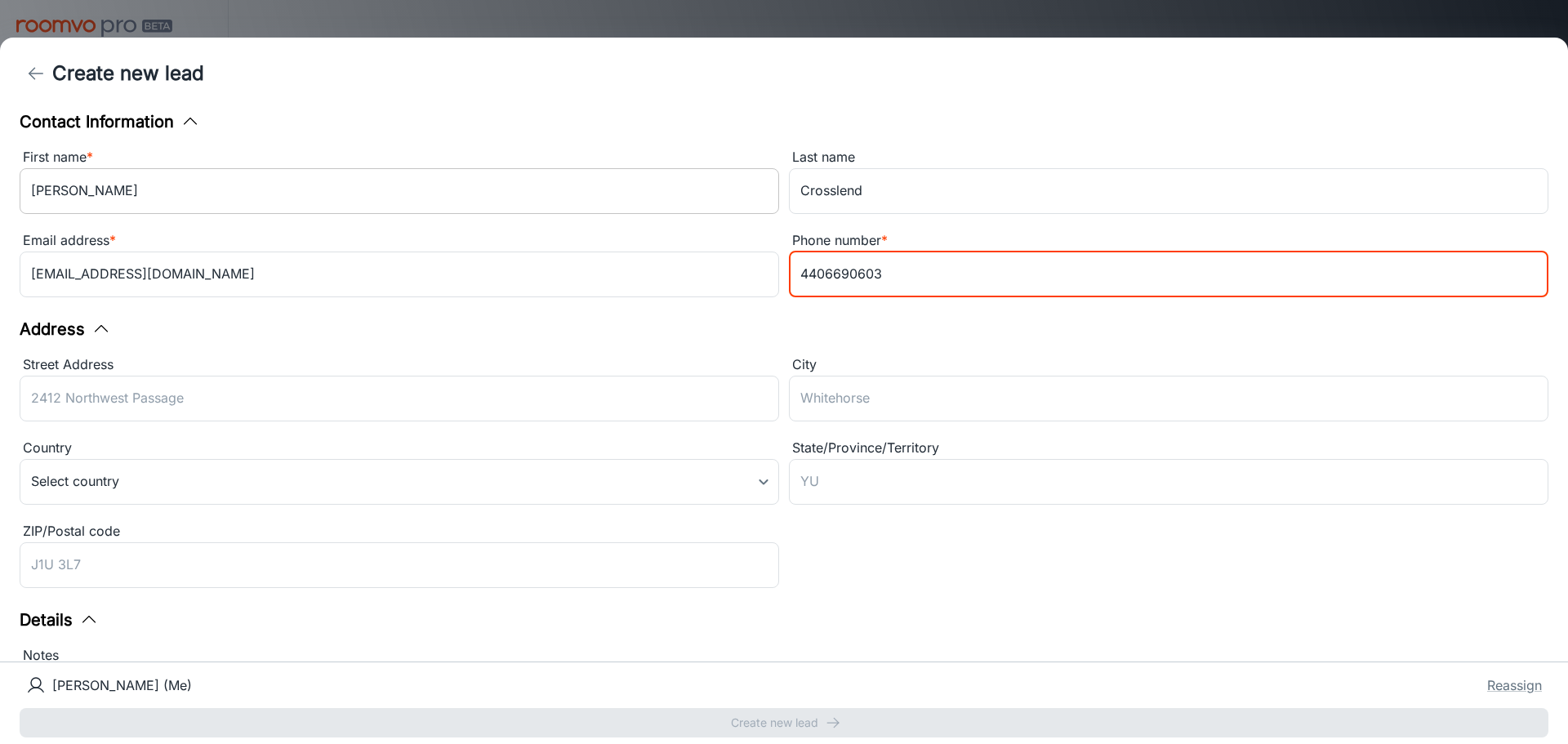
type input "4406690603"
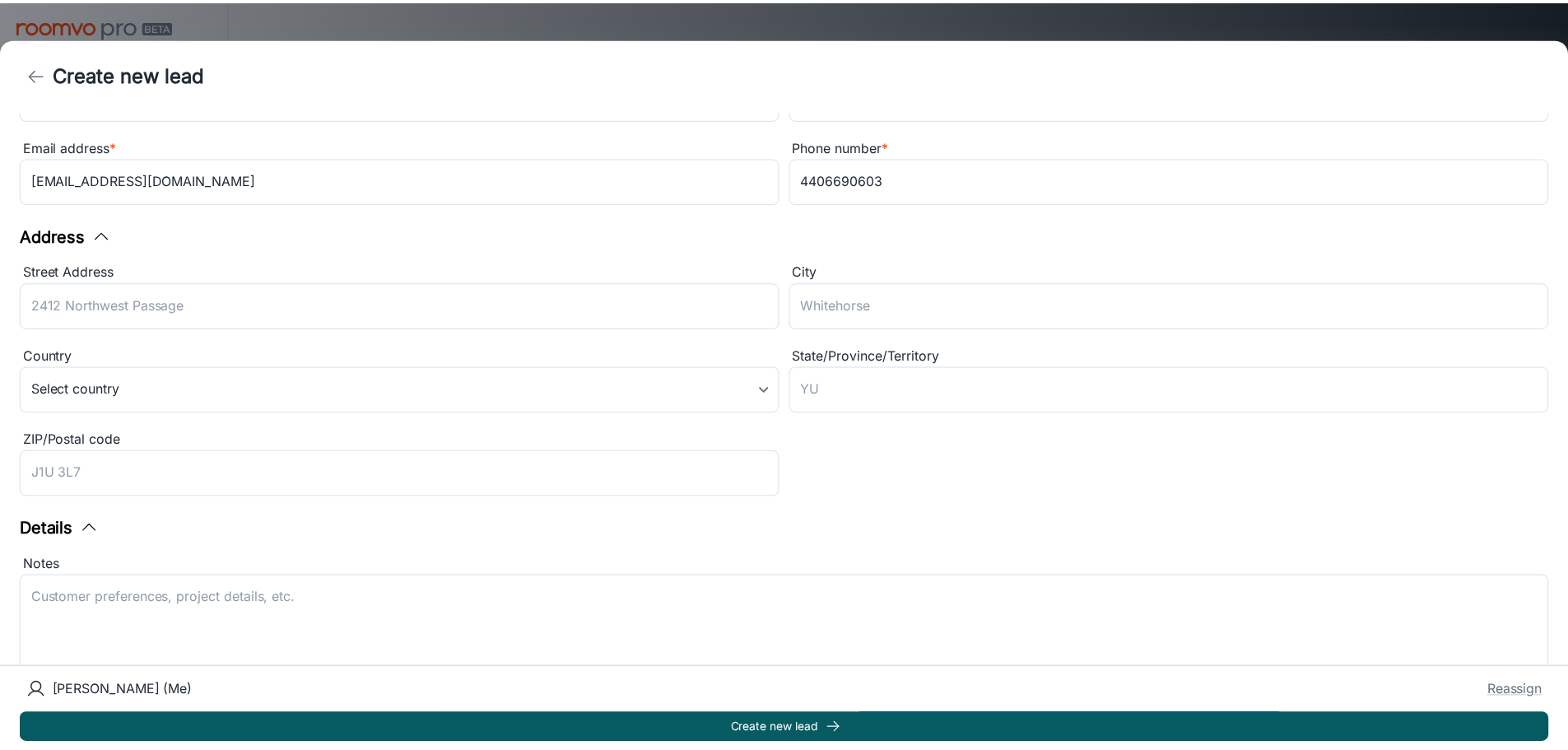
scroll to position [211, 0]
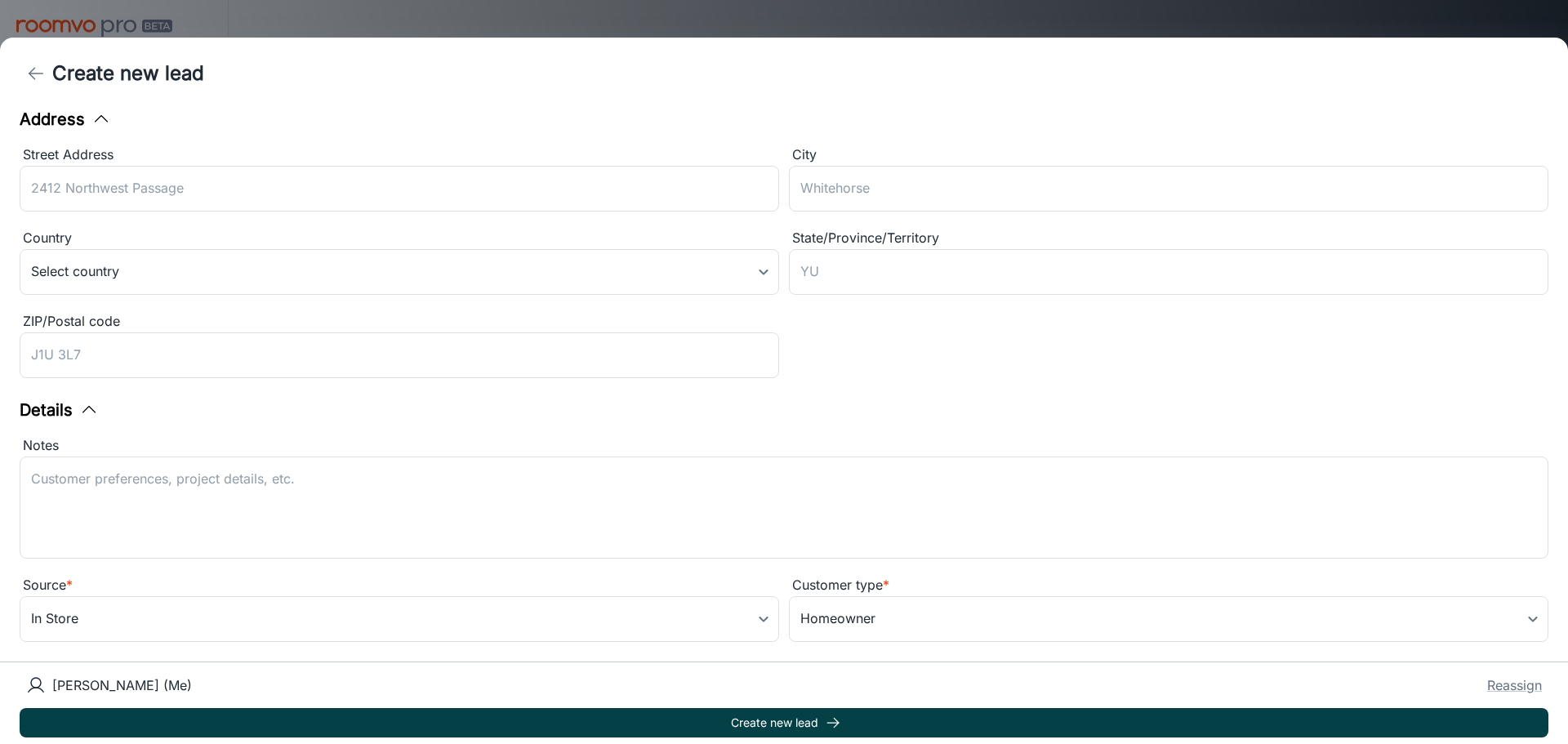
click at [1032, 718] on button "Create new lead" at bounding box center [784, 722] width 1529 height 30
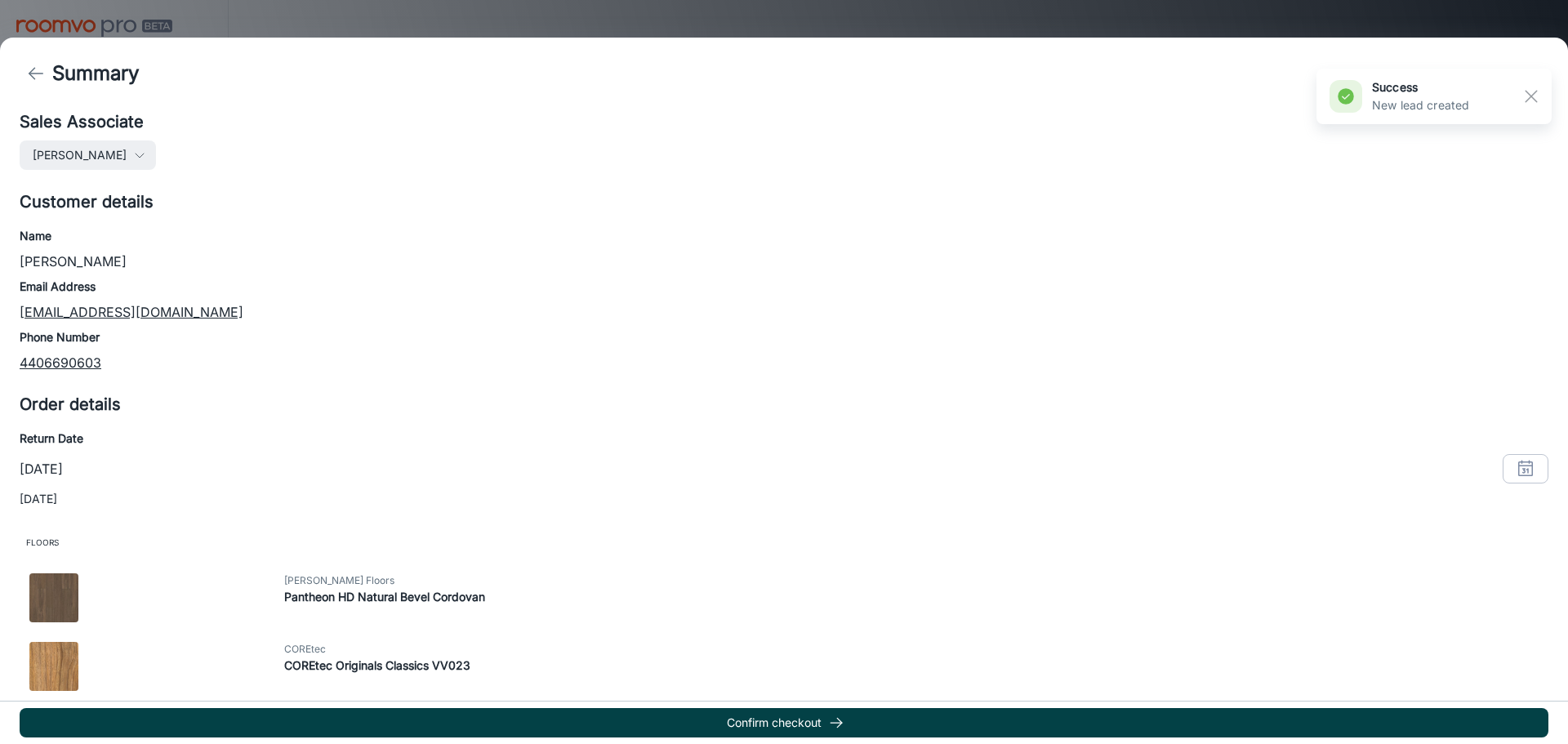
click at [828, 722] on button "Confirm checkout" at bounding box center [784, 722] width 1529 height 30
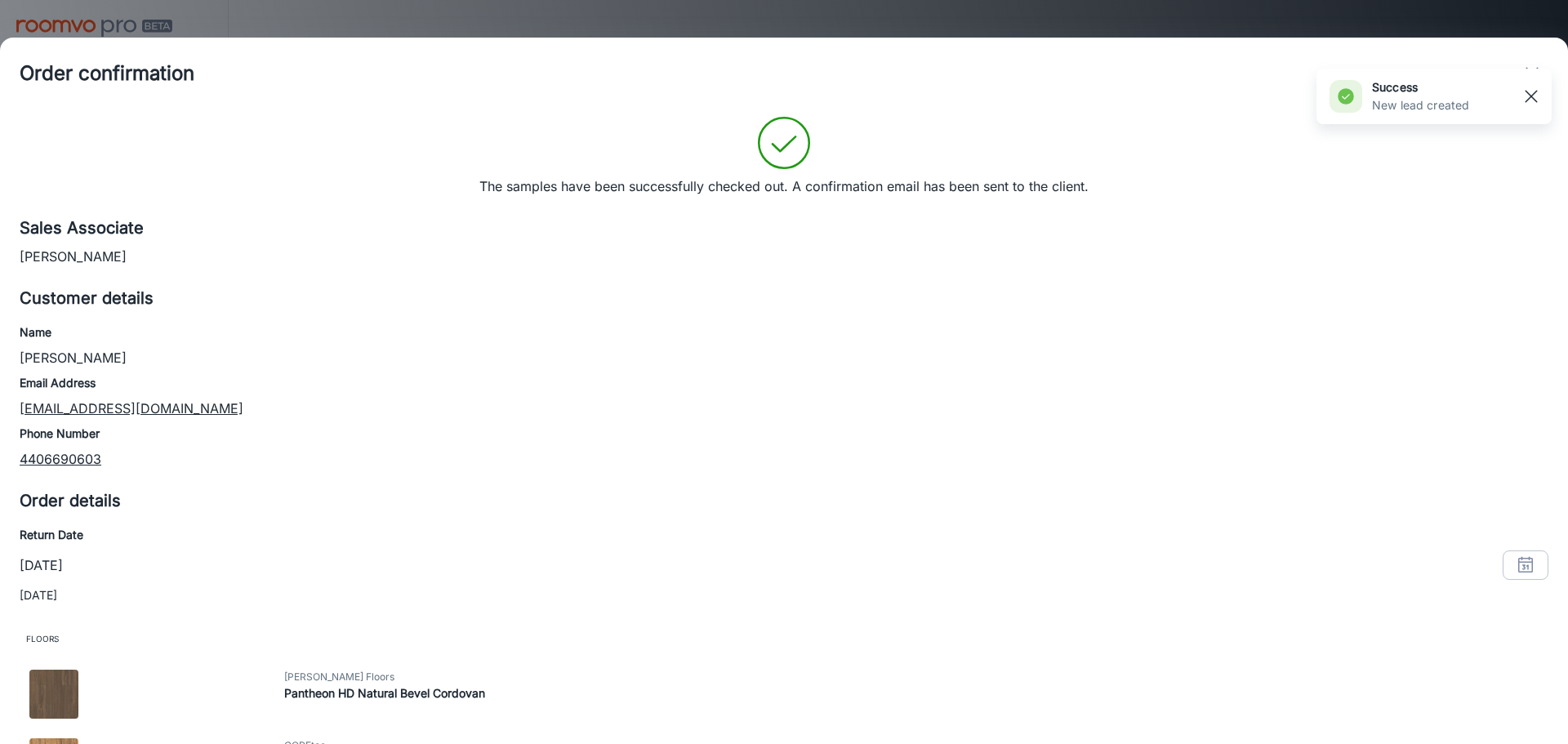
click at [1531, 96] on line "button" at bounding box center [1531, 96] width 12 height 12
click at [1534, 74] on icon "exit" at bounding box center [1532, 74] width 20 height 20
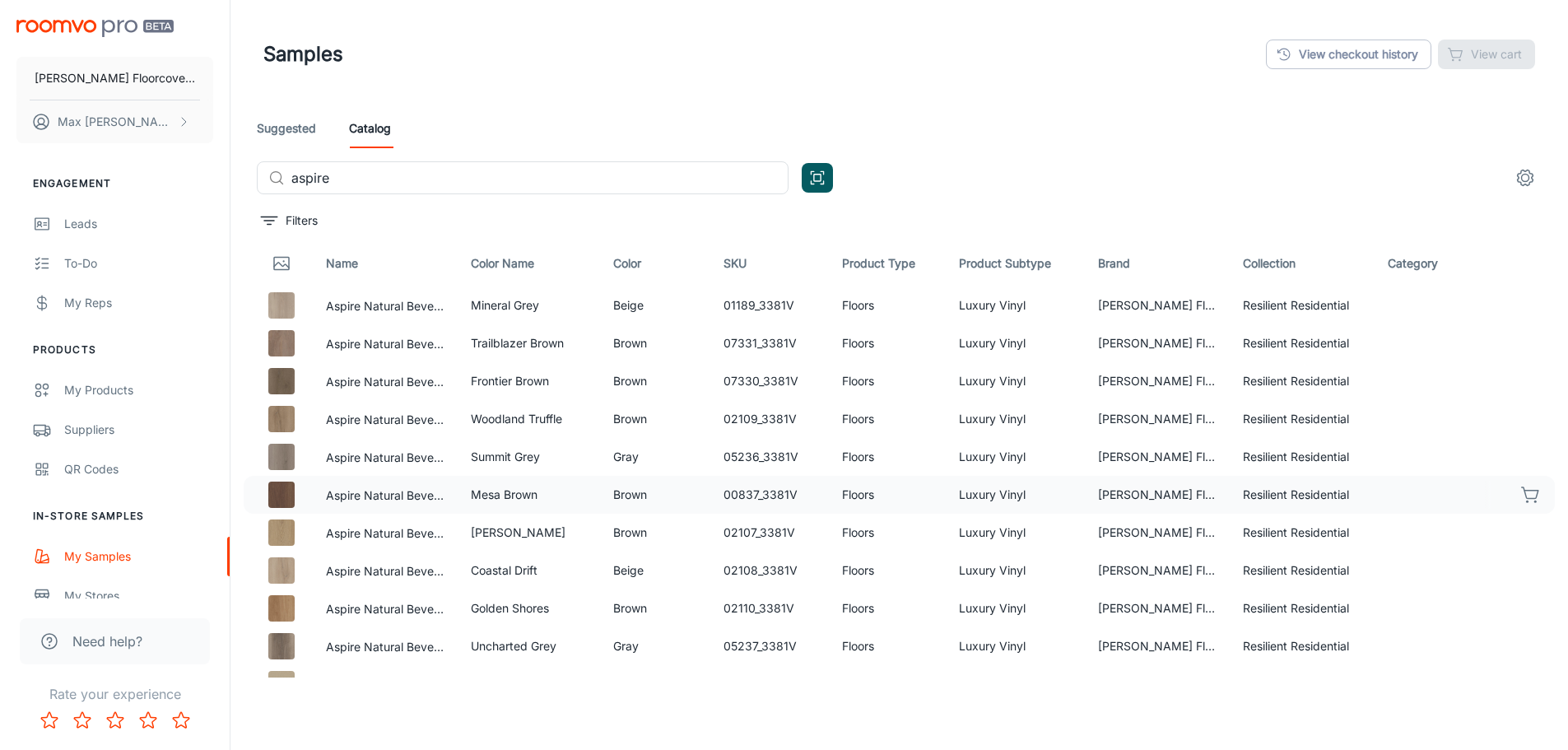
click at [872, 83] on header "Samples View checkout history View cart" at bounding box center [899, 54] width 1311 height 109
